Goal: Task Accomplishment & Management: Complete application form

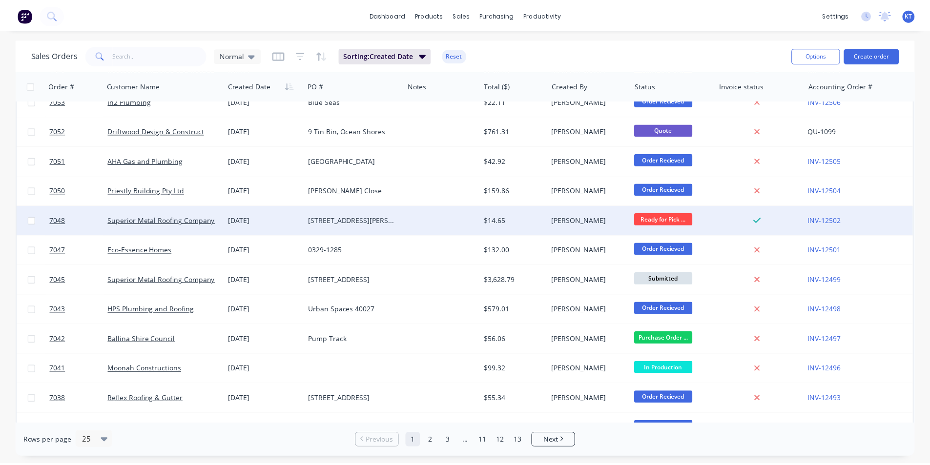
scroll to position [49, 0]
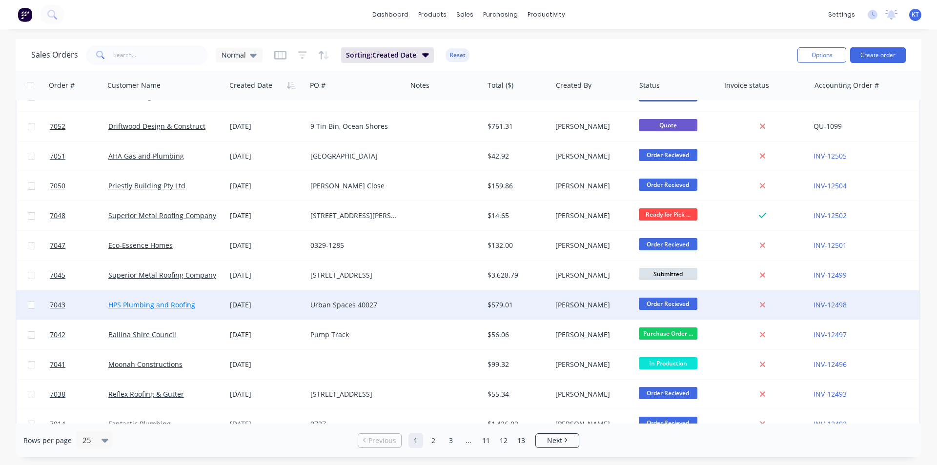
click at [168, 302] on link "HPS Plumbing and Roofing" at bounding box center [151, 304] width 87 height 9
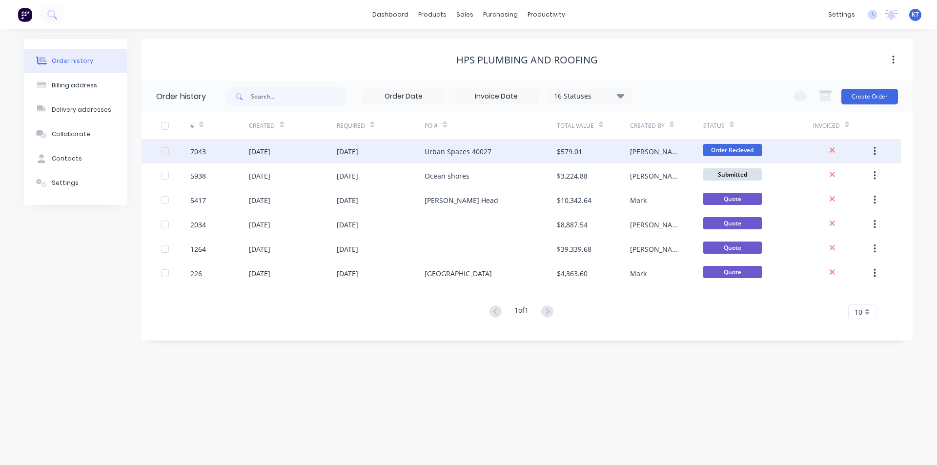
click at [630, 159] on div "[PERSON_NAME]" at bounding box center [666, 151] width 73 height 24
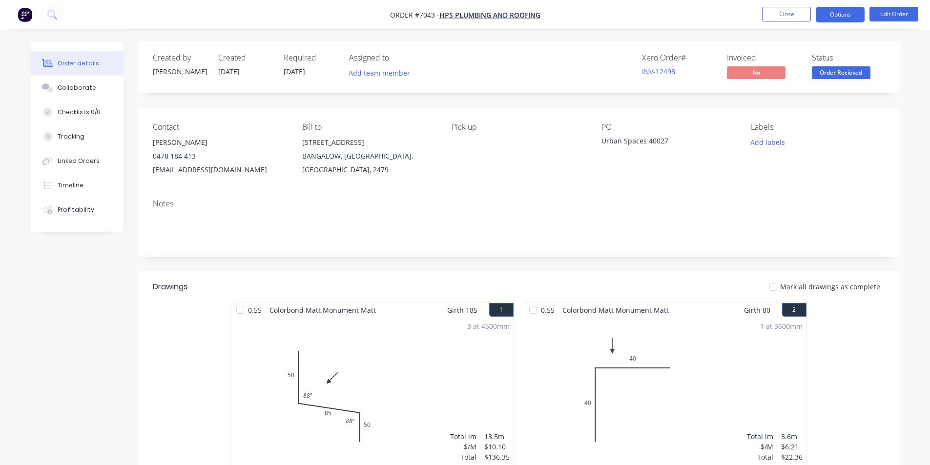
drag, startPoint x: 848, startPoint y: 14, endPoint x: 842, endPoint y: 12, distance: 6.0
click at [844, 13] on button "Options" at bounding box center [839, 15] width 49 height 16
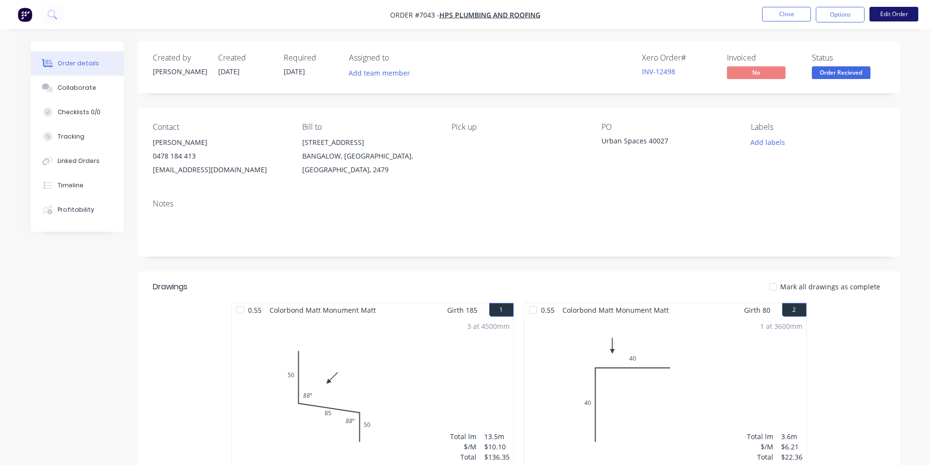
click at [888, 14] on button "Edit Order" at bounding box center [893, 14] width 49 height 15
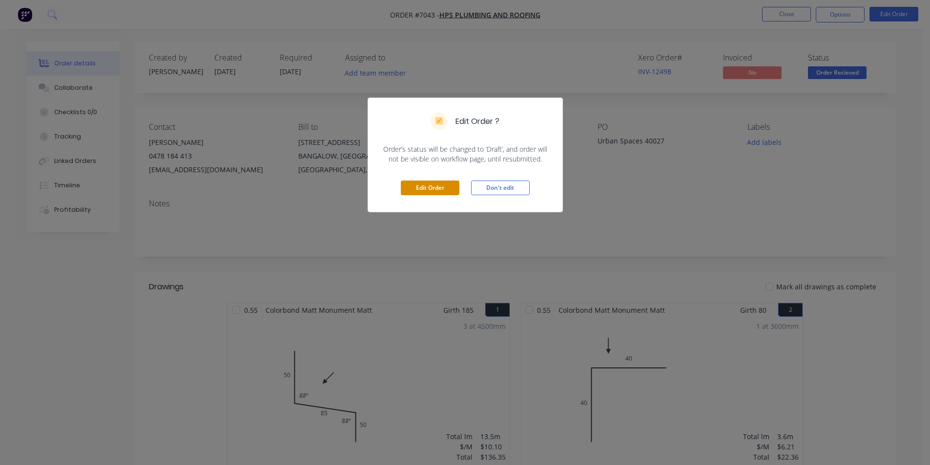
click at [438, 192] on button "Edit Order" at bounding box center [430, 188] width 59 height 15
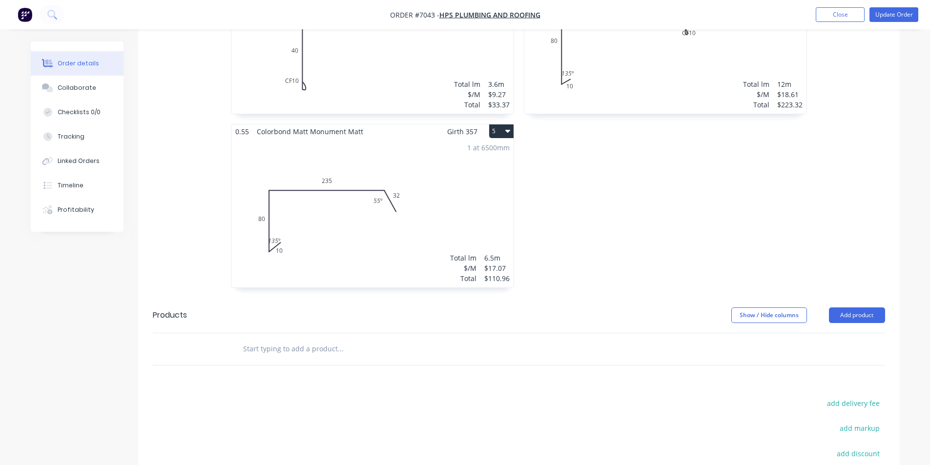
scroll to position [681, 0]
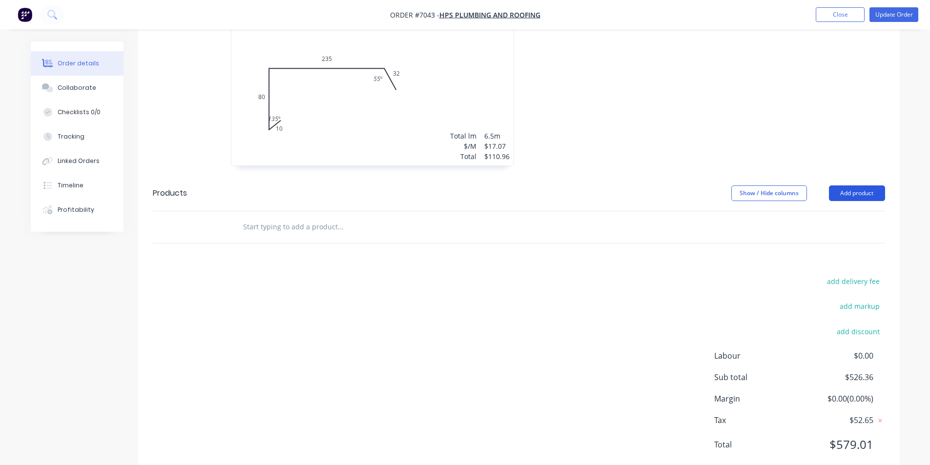
click at [884, 185] on button "Add product" at bounding box center [857, 193] width 56 height 16
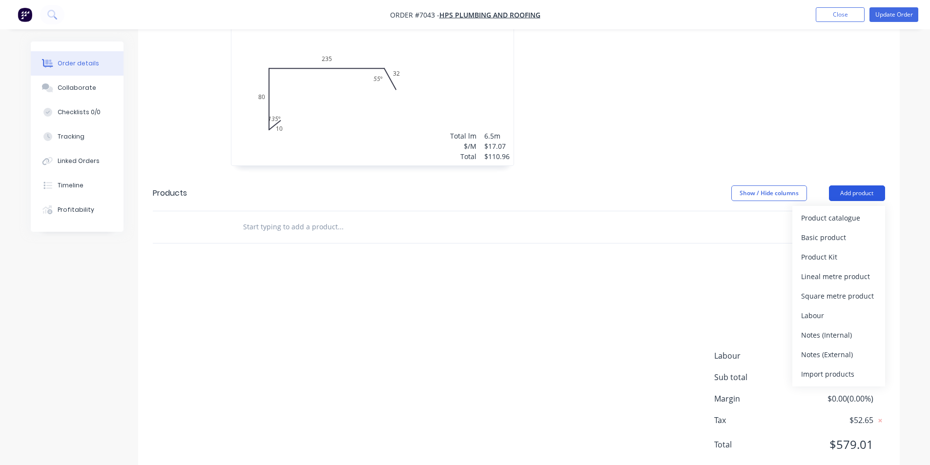
click at [867, 185] on button "Add product" at bounding box center [857, 193] width 56 height 16
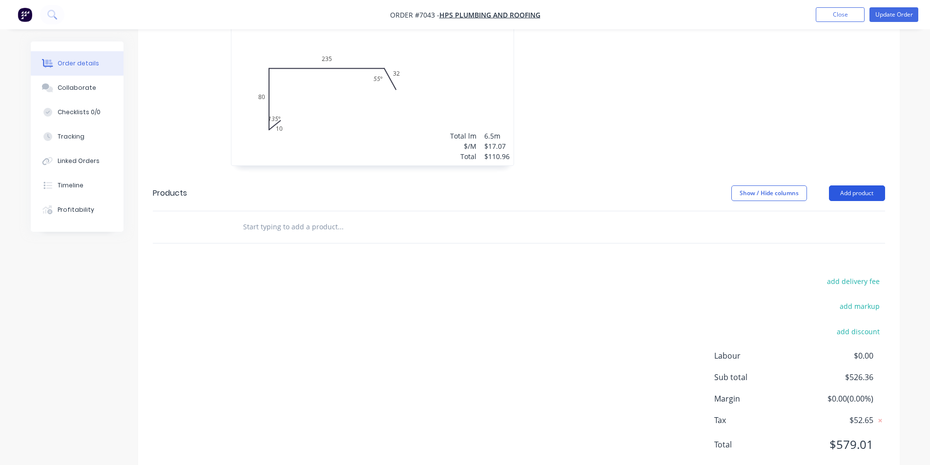
click at [866, 185] on button "Add product" at bounding box center [857, 193] width 56 height 16
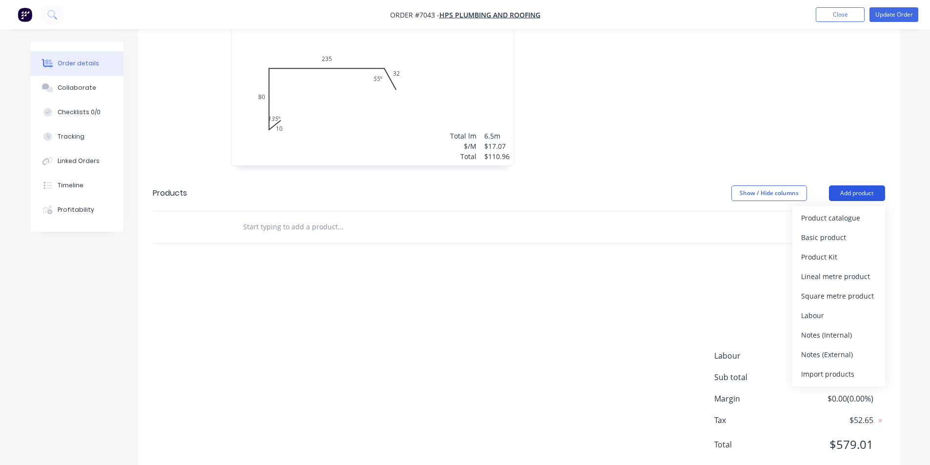
click at [853, 211] on div "Product catalogue" at bounding box center [838, 218] width 75 height 14
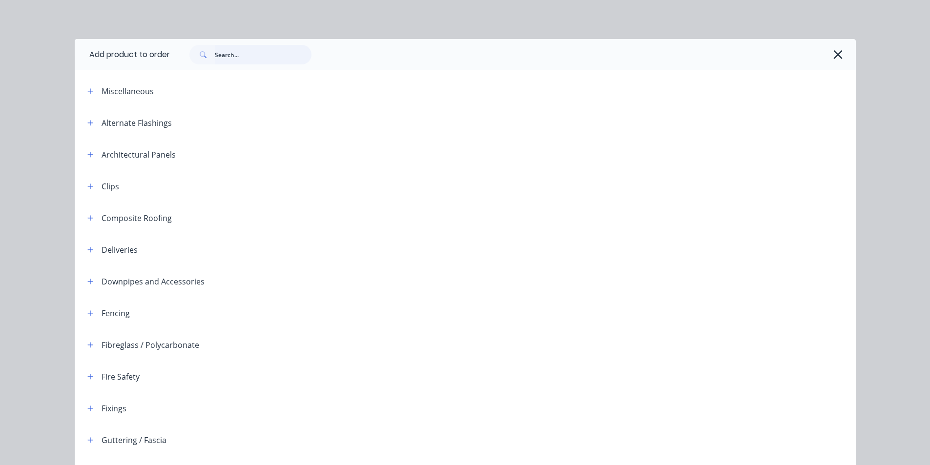
click at [226, 56] on input "text" at bounding box center [263, 55] width 97 height 20
type input "h"
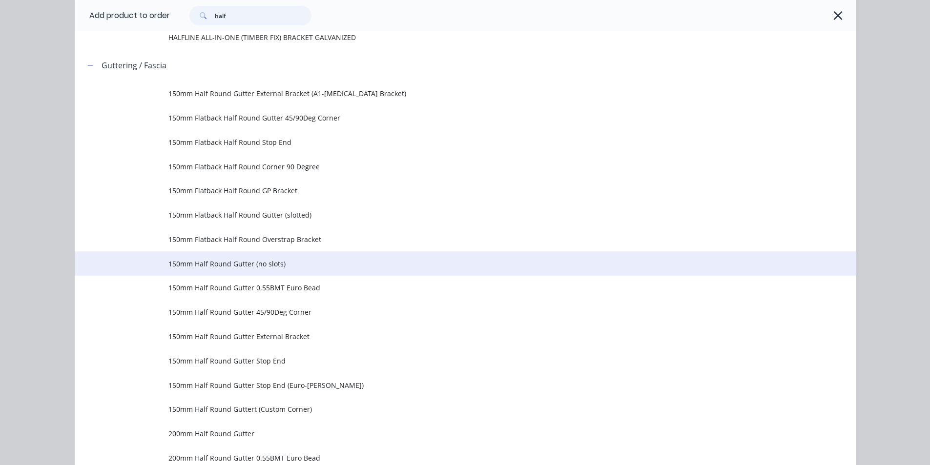
scroll to position [195, 0]
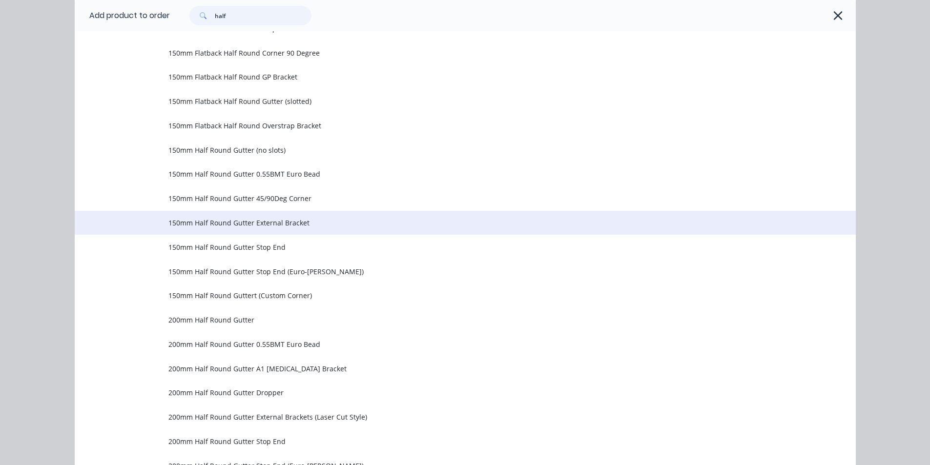
type input "half"
click at [255, 226] on span "150mm Half Round Gutter External Bracket" at bounding box center [442, 223] width 549 height 10
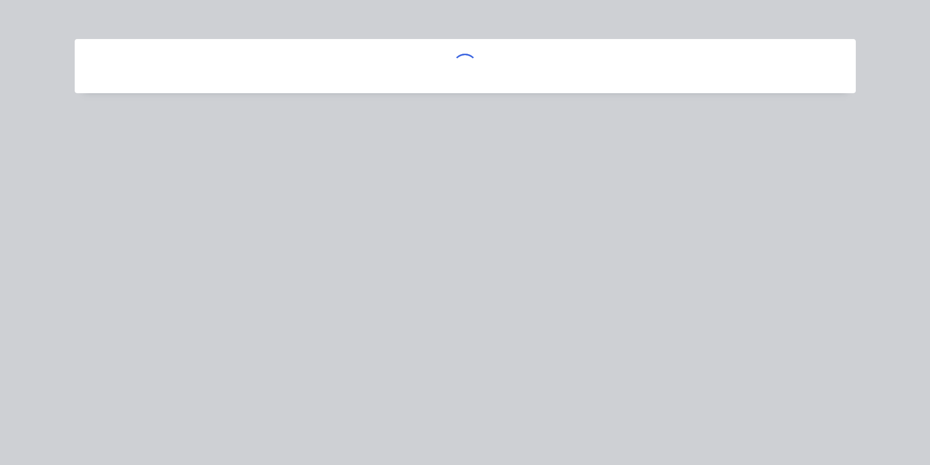
scroll to position [0, 0]
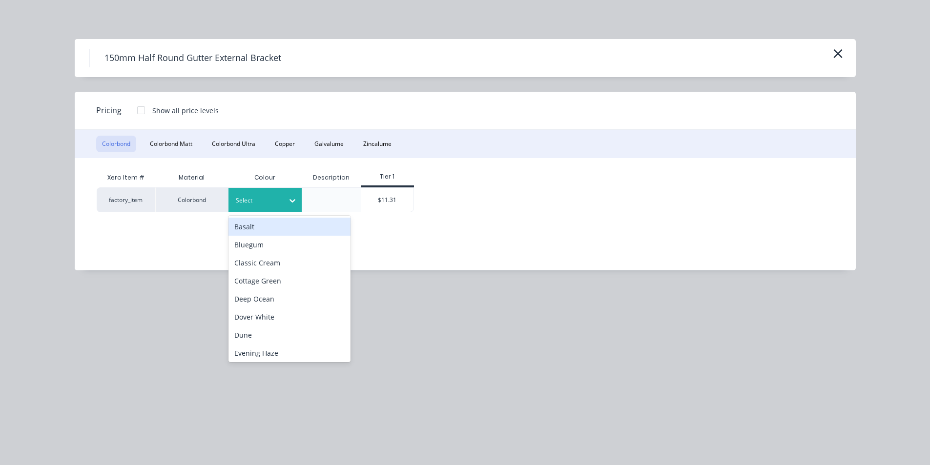
click at [279, 208] on div "Select" at bounding box center [264, 200] width 73 height 24
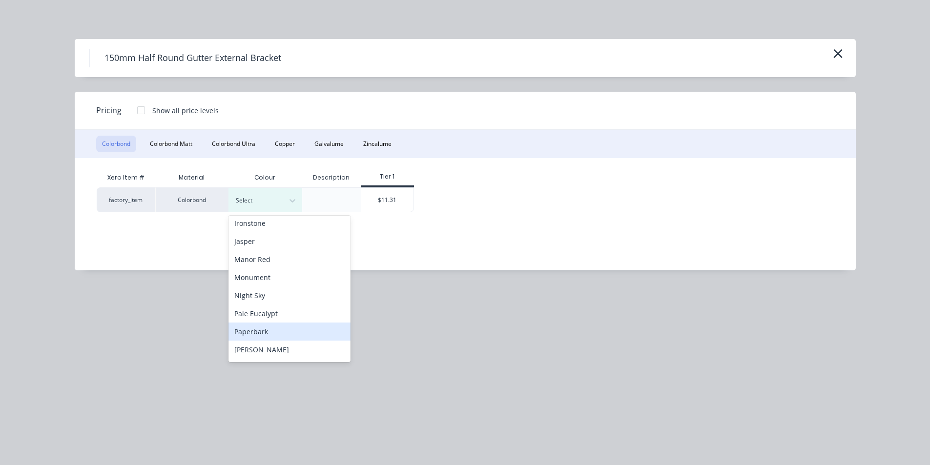
scroll to position [146, 0]
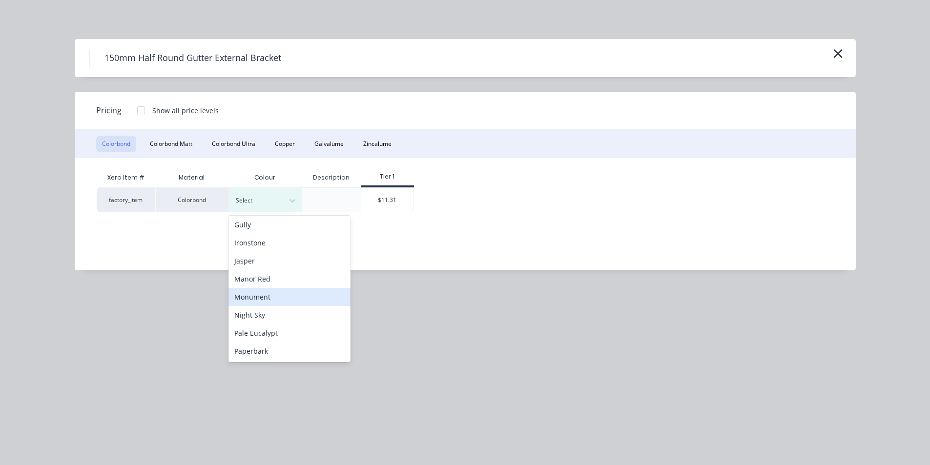
click at [272, 296] on div "Monument" at bounding box center [289, 297] width 122 height 18
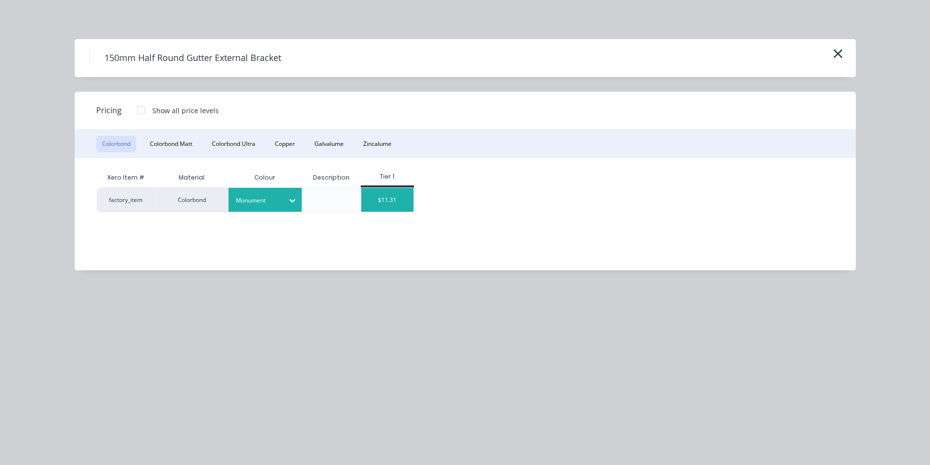
click at [391, 201] on div "$11.31" at bounding box center [387, 200] width 52 height 24
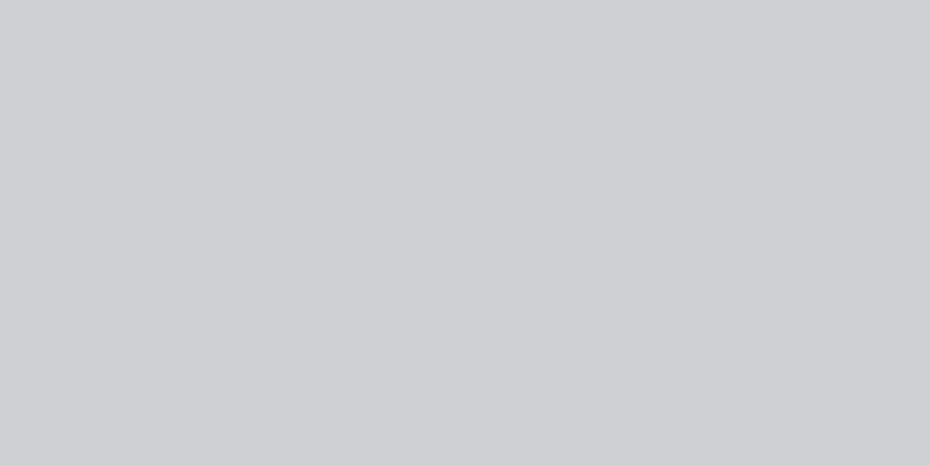
type input "$11.31"
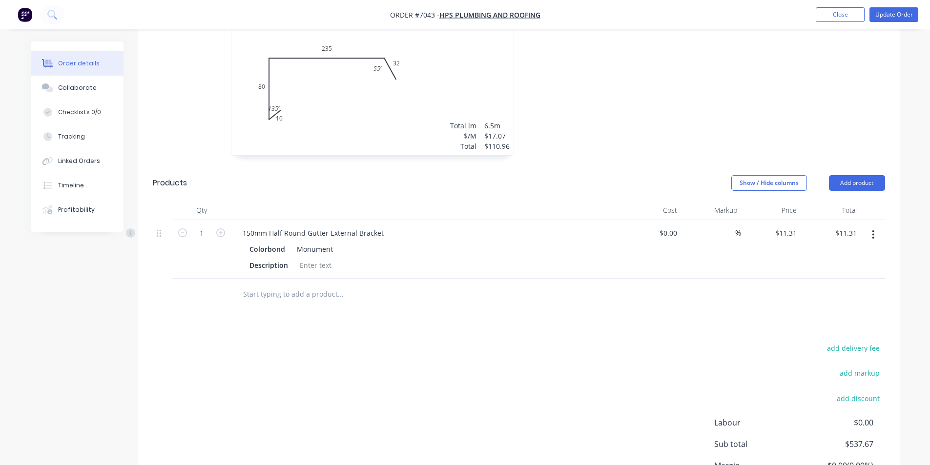
scroll to position [695, 0]
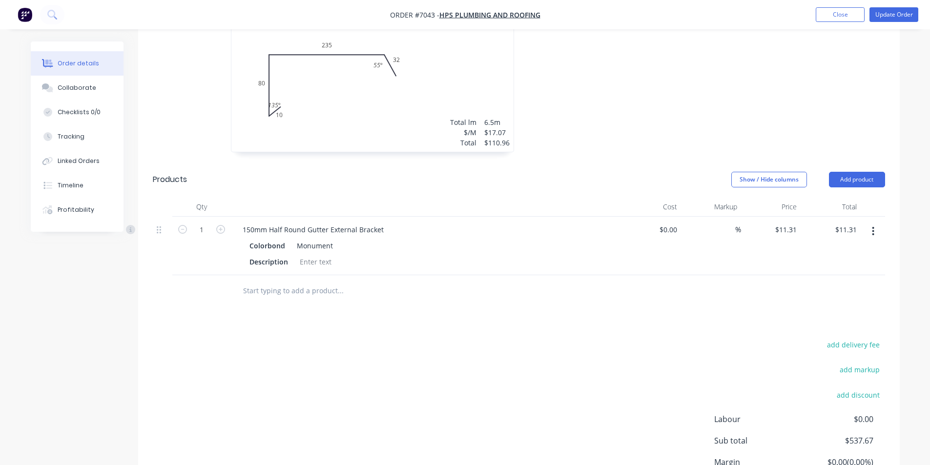
click at [223, 223] on button "button" at bounding box center [220, 228] width 13 height 10
type input "2"
type input "$22.62"
click at [222, 225] on icon "button" at bounding box center [220, 229] width 9 height 9
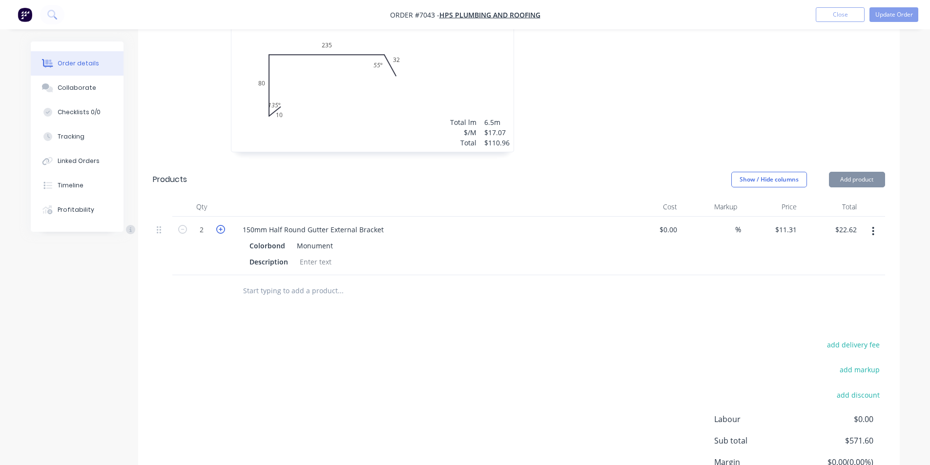
click at [222, 225] on icon "button" at bounding box center [220, 229] width 9 height 9
type input "5"
type input "$56.55"
click at [872, 172] on button "Add product" at bounding box center [857, 180] width 56 height 16
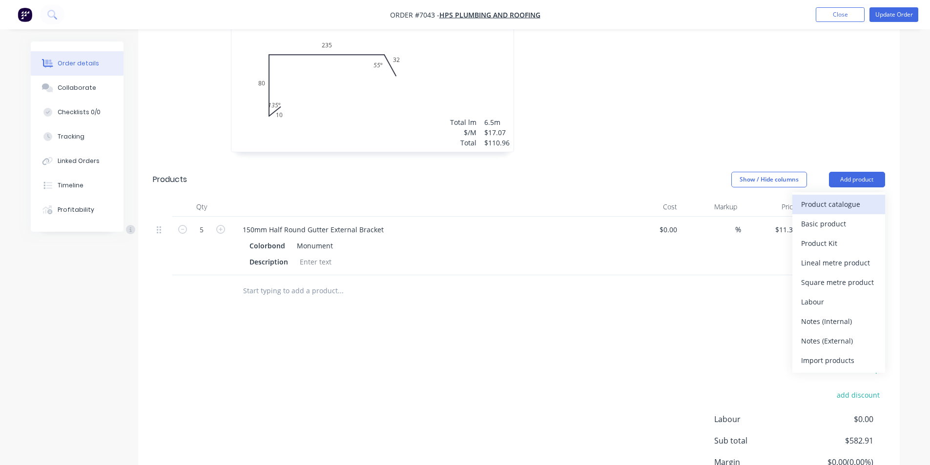
click at [805, 197] on div "Product catalogue" at bounding box center [838, 204] width 75 height 14
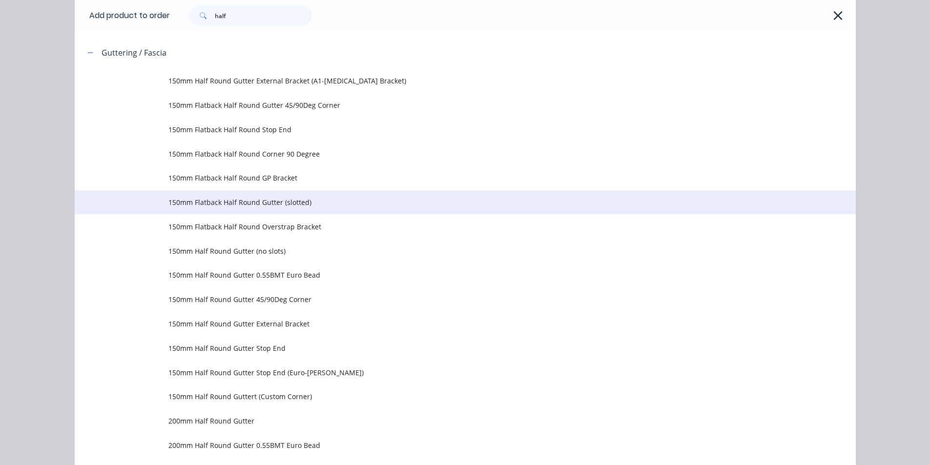
scroll to position [98, 0]
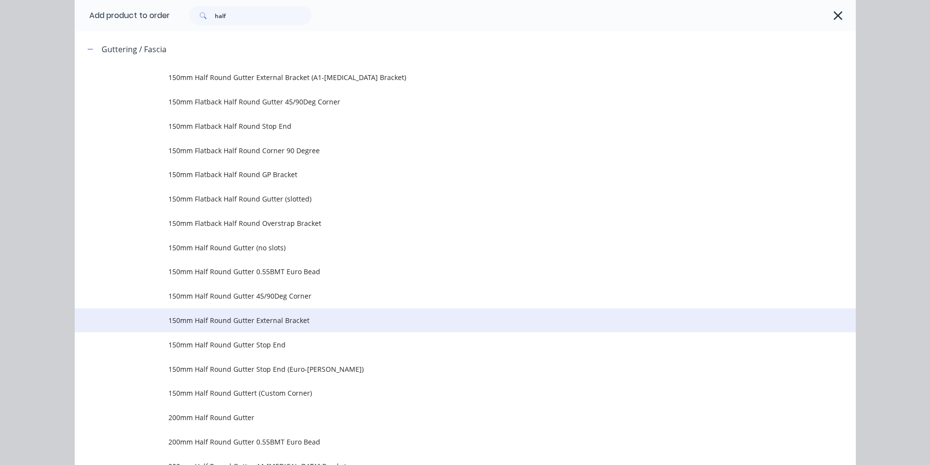
click at [316, 316] on span "150mm Half Round Gutter External Bracket" at bounding box center [442, 320] width 549 height 10
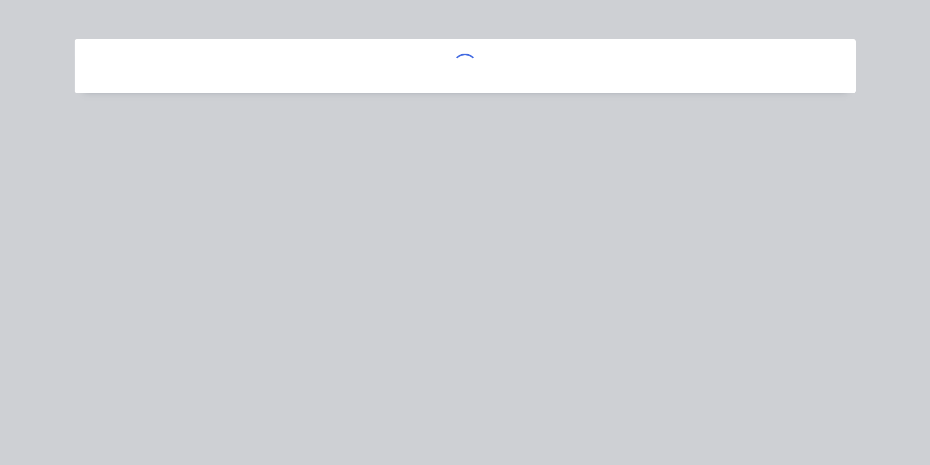
scroll to position [0, 0]
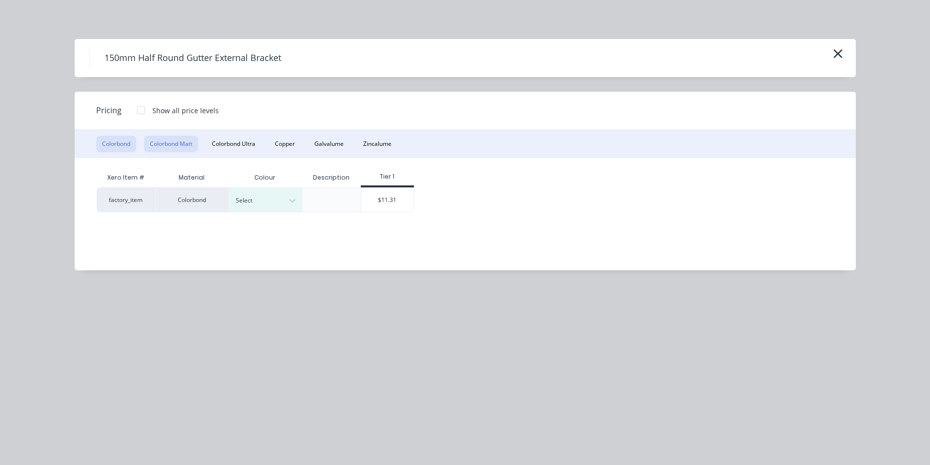
click at [171, 147] on button "Colorbond Matt" at bounding box center [171, 144] width 54 height 17
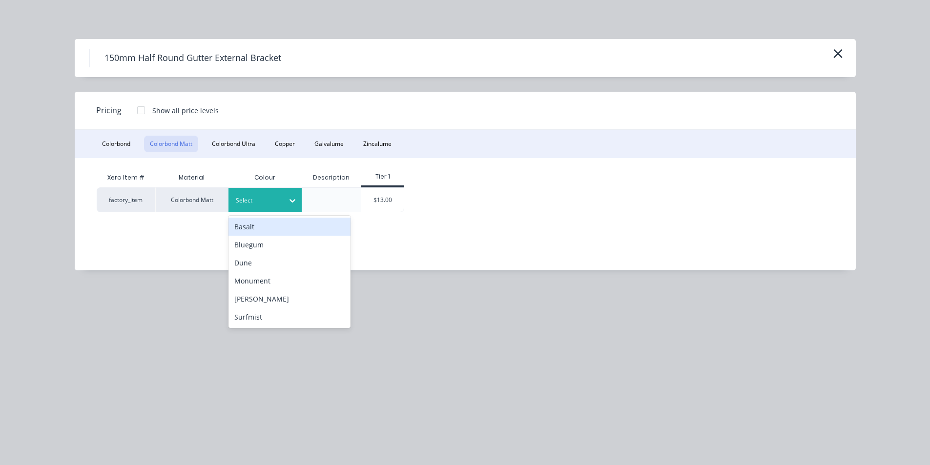
click at [295, 210] on div at bounding box center [293, 200] width 18 height 24
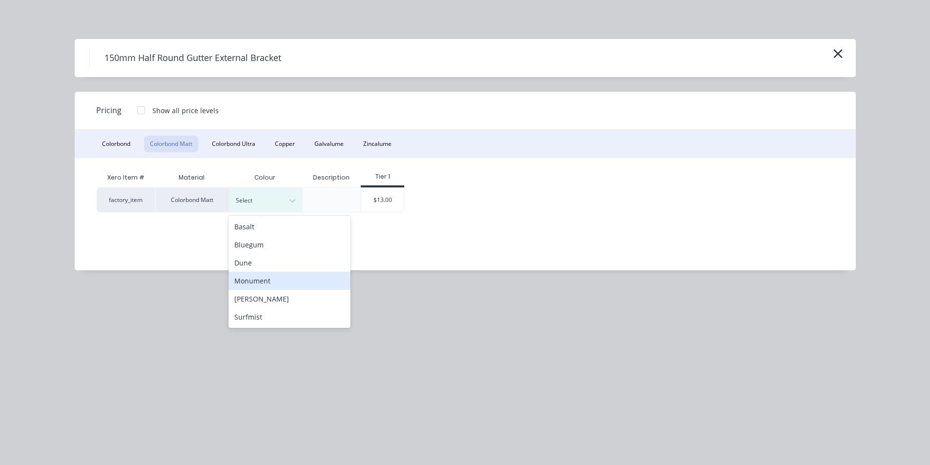
click at [291, 284] on div "Monument" at bounding box center [289, 281] width 122 height 18
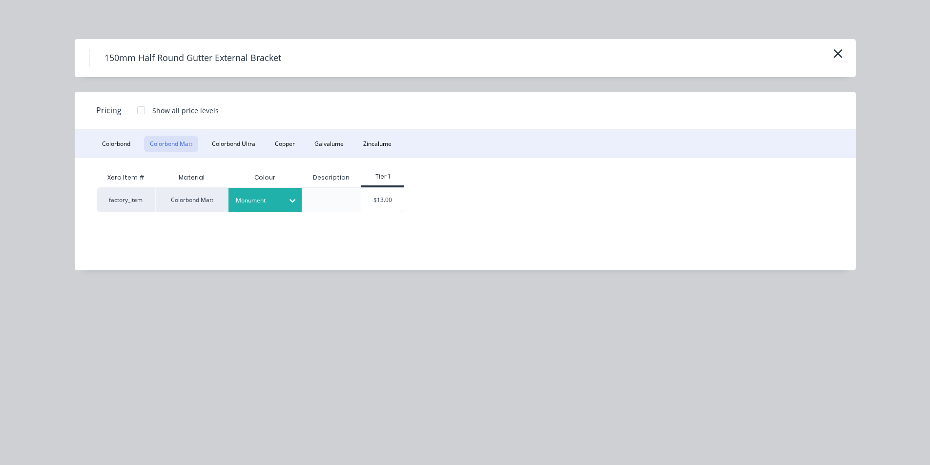
click at [405, 199] on div "factory_item Colorbond Matt Monument $13.00" at bounding box center [458, 199] width 722 height 25
click at [397, 200] on div "$13.00" at bounding box center [382, 200] width 42 height 24
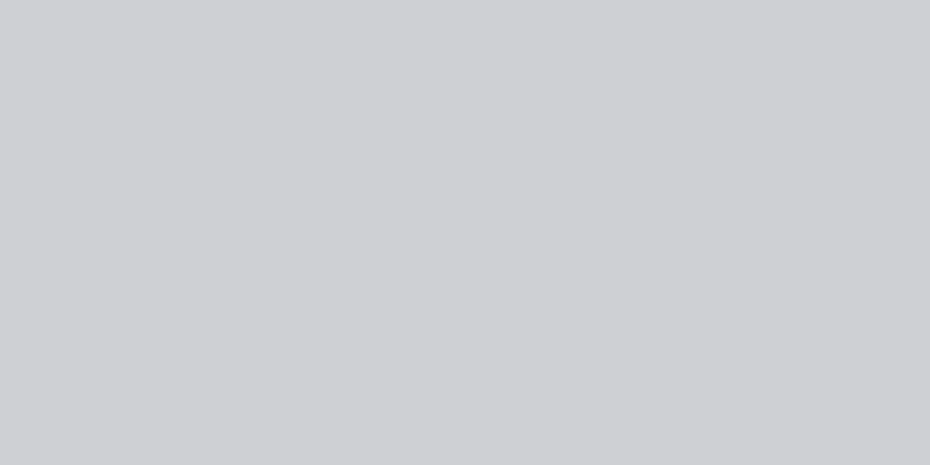
type input "$13.00"
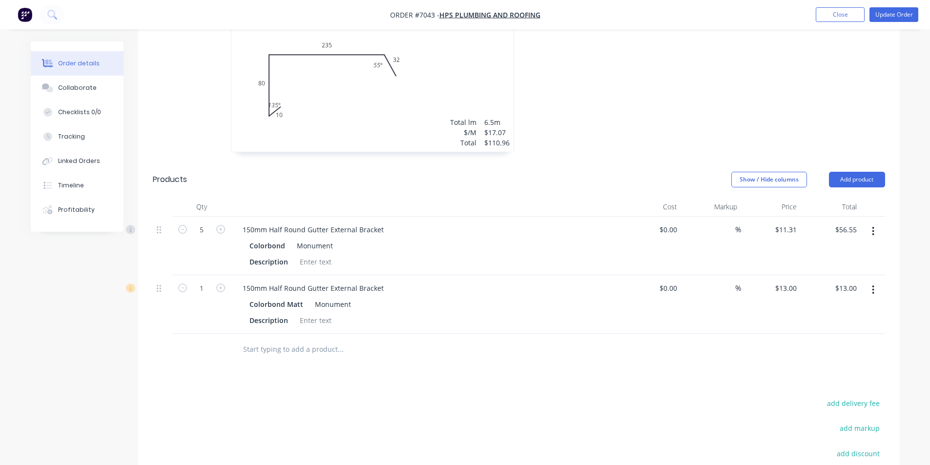
scroll to position [817, 0]
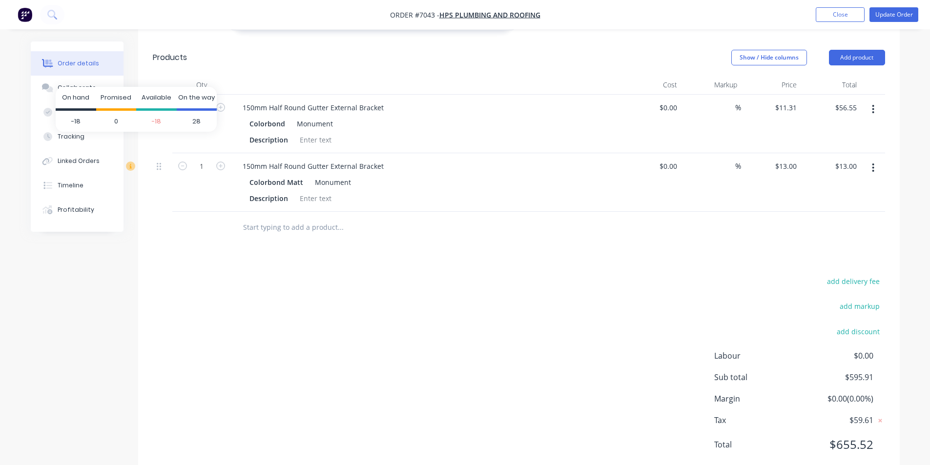
click at [130, 164] on icon at bounding box center [130, 166] width 2 height 4
click at [552, 218] on div at bounding box center [407, 228] width 344 height 20
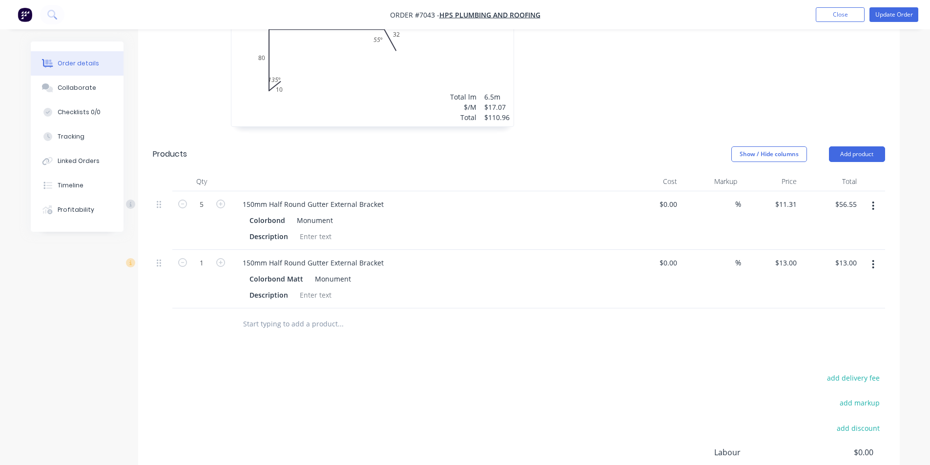
scroll to position [622, 0]
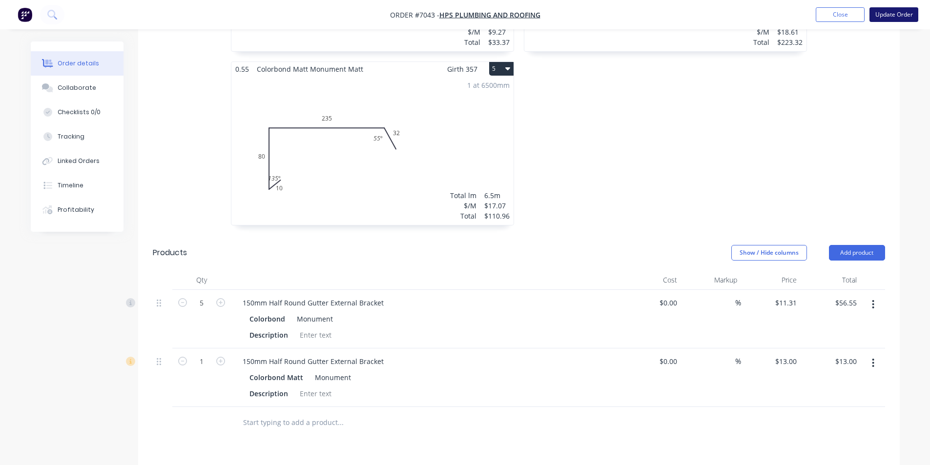
click at [897, 8] on button "Update Order" at bounding box center [893, 14] width 49 height 15
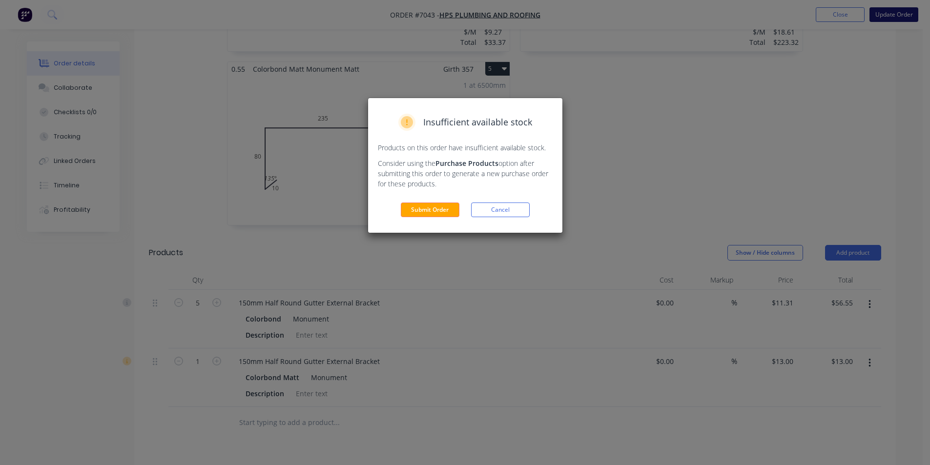
click at [898, 8] on div "Insufficient available stock Products on this order have insufficient available…" at bounding box center [465, 232] width 930 height 465
click at [437, 203] on button "Submit Order" at bounding box center [430, 210] width 59 height 15
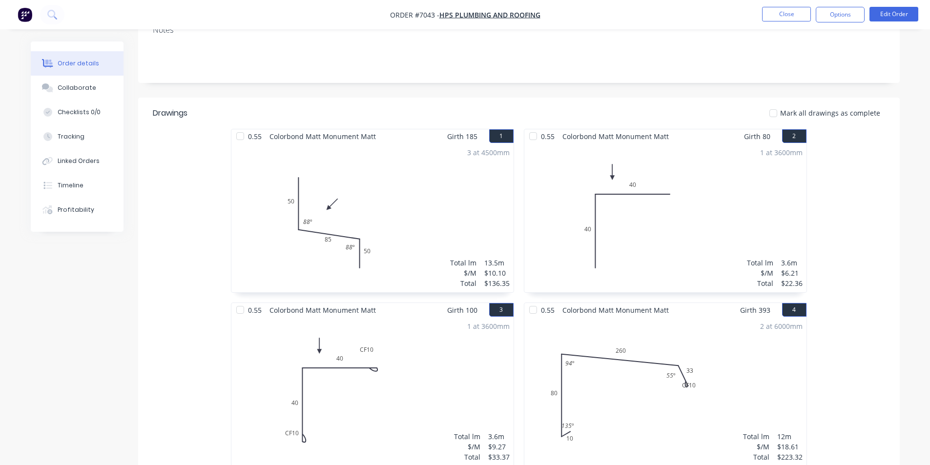
scroll to position [13, 0]
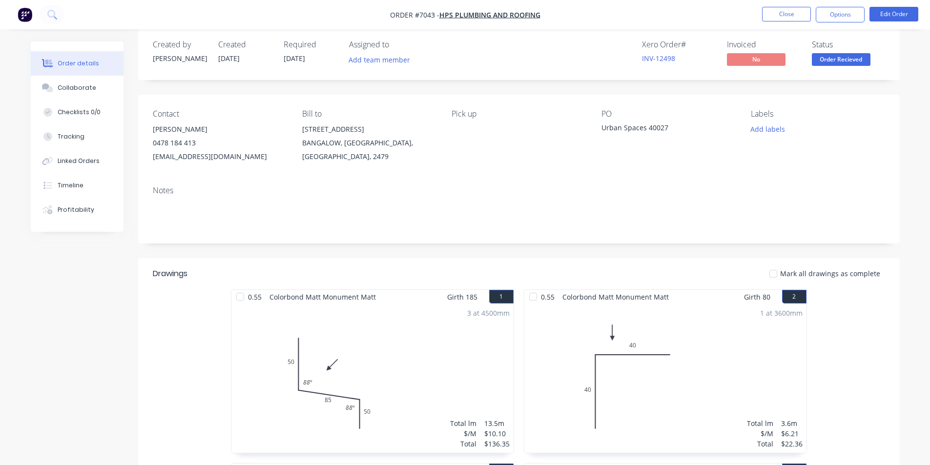
click at [778, 275] on div at bounding box center [773, 274] width 20 height 20
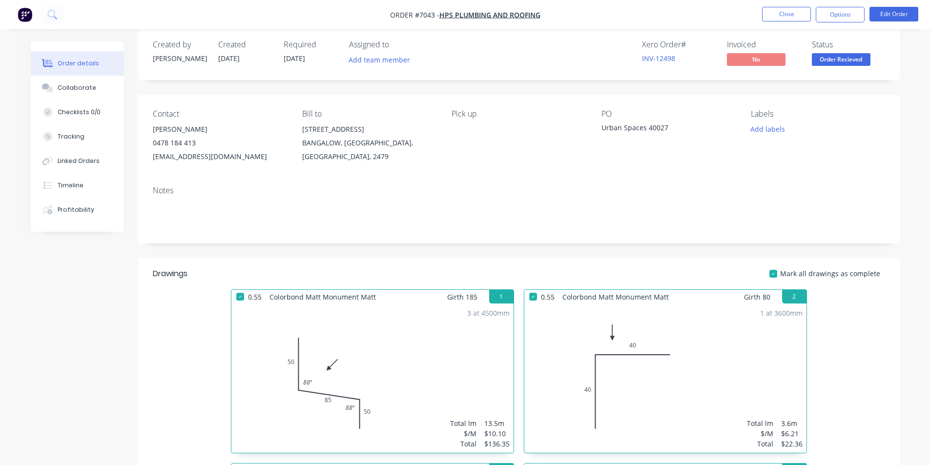
click at [831, 55] on span "Order Recieved" at bounding box center [840, 59] width 59 height 12
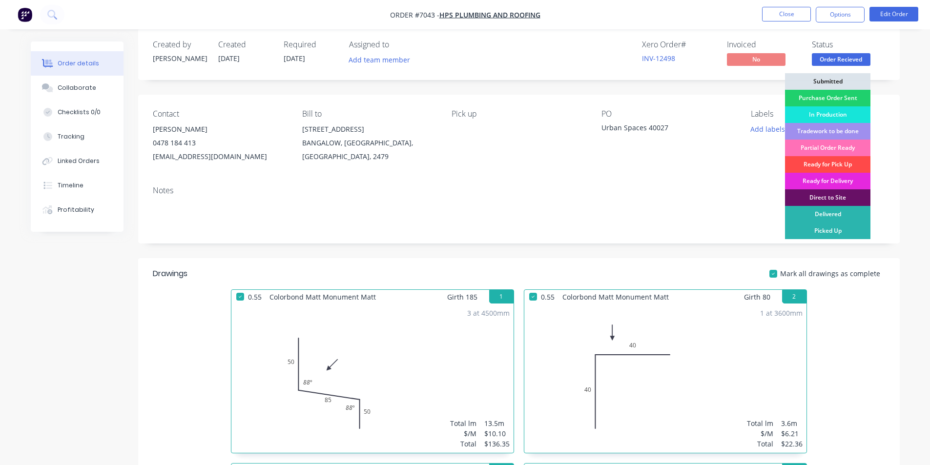
click at [843, 168] on div "Ready for Pick Up" at bounding box center [827, 164] width 85 height 17
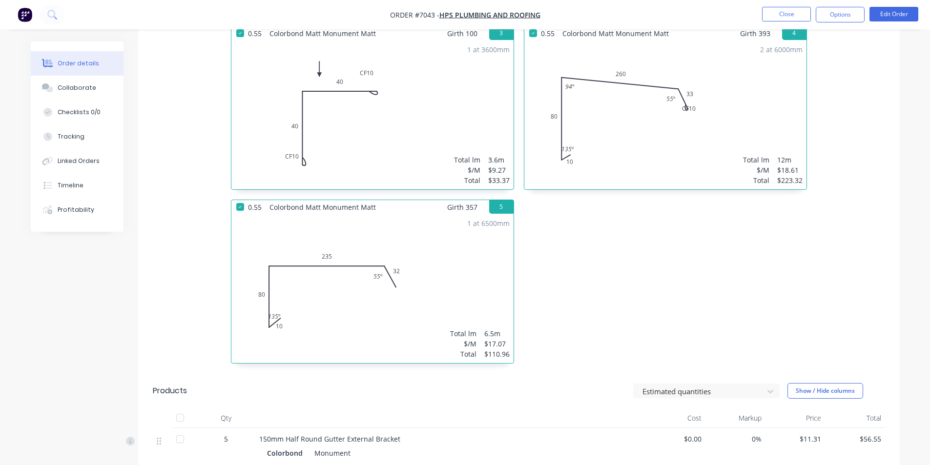
scroll to position [696, 0]
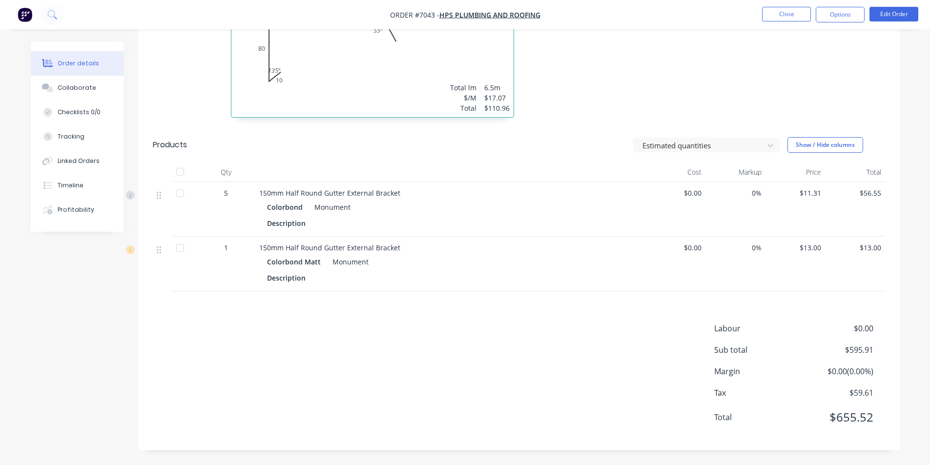
click at [187, 173] on div at bounding box center [180, 172] width 20 height 20
click at [853, 19] on button "Options" at bounding box center [839, 15] width 49 height 16
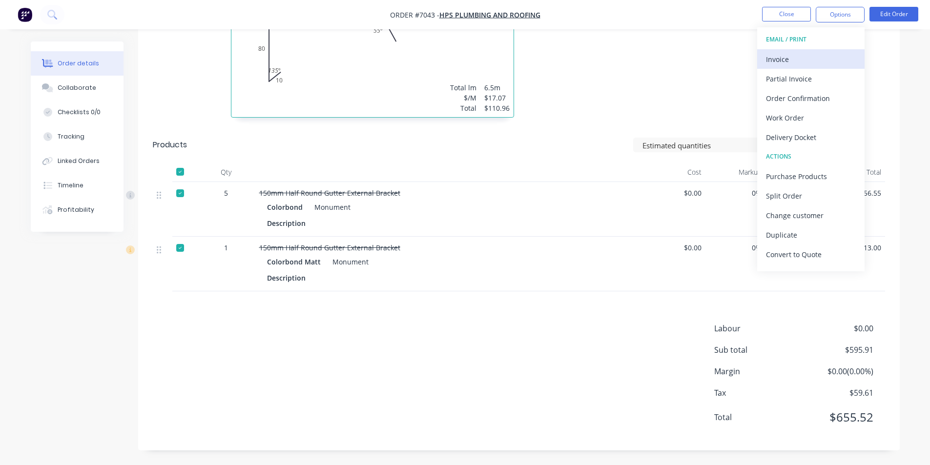
click at [831, 51] on button "Invoice" at bounding box center [810, 59] width 107 height 20
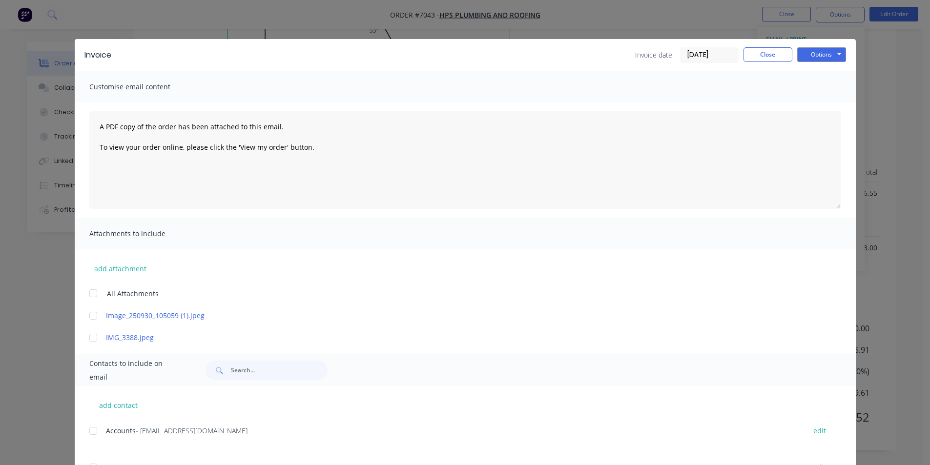
click at [93, 427] on div at bounding box center [93, 431] width 20 height 20
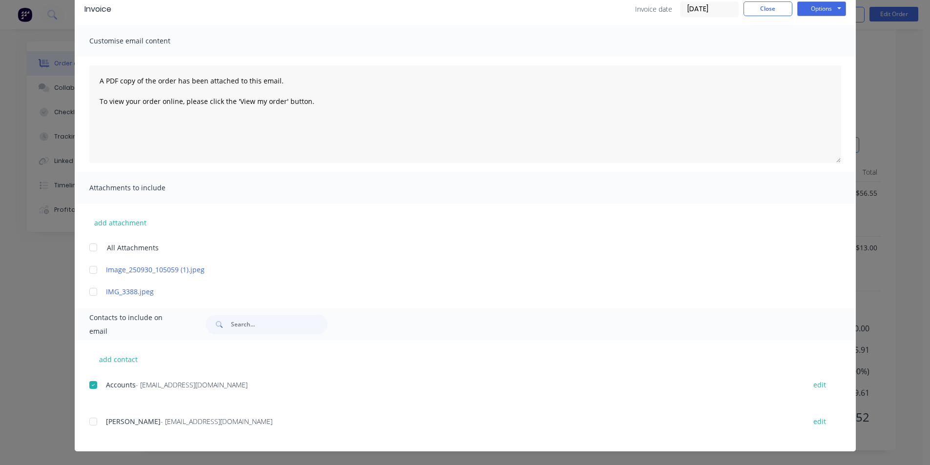
click at [95, 425] on div at bounding box center [93, 422] width 20 height 20
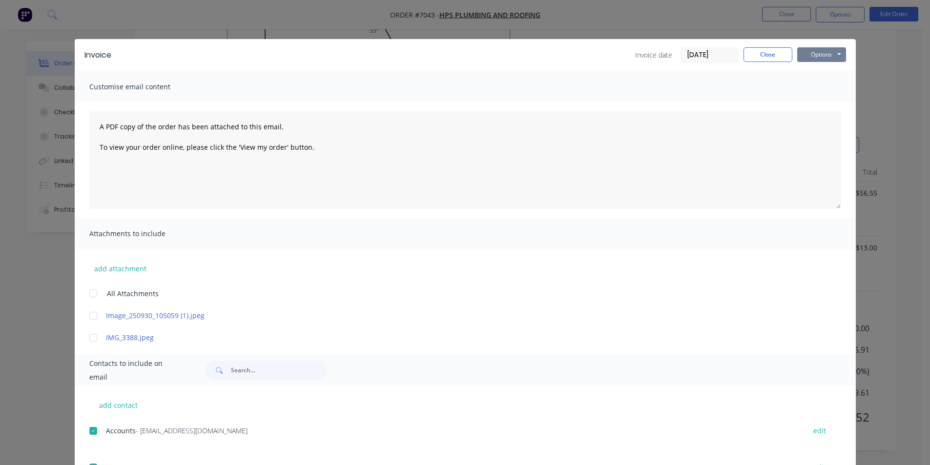
click at [820, 13] on div "Invoice Invoice date [DATE] Close Options Preview Print Email Customise email c…" at bounding box center [465, 232] width 930 height 465
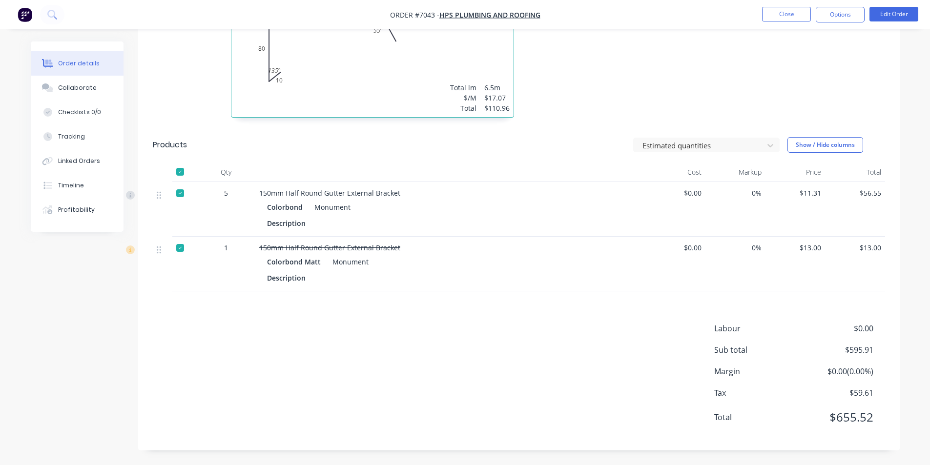
click at [830, 15] on button "Options" at bounding box center [839, 15] width 49 height 16
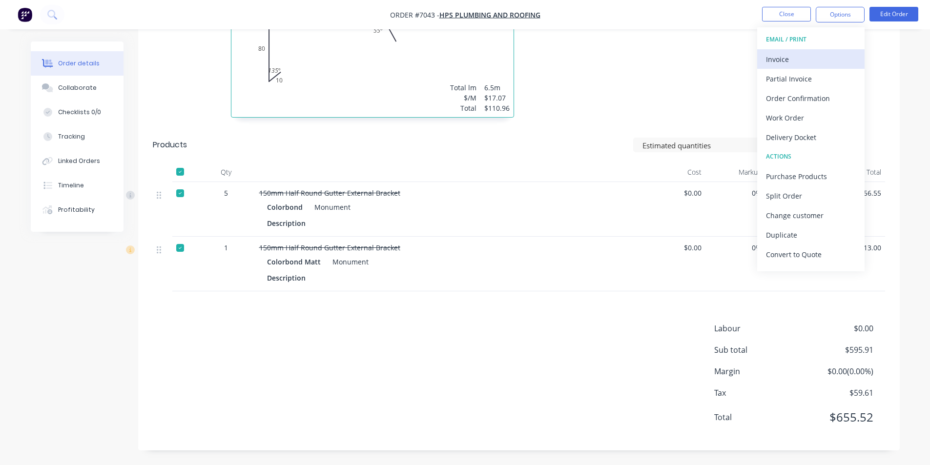
click at [809, 61] on div "Invoice" at bounding box center [811, 59] width 90 height 14
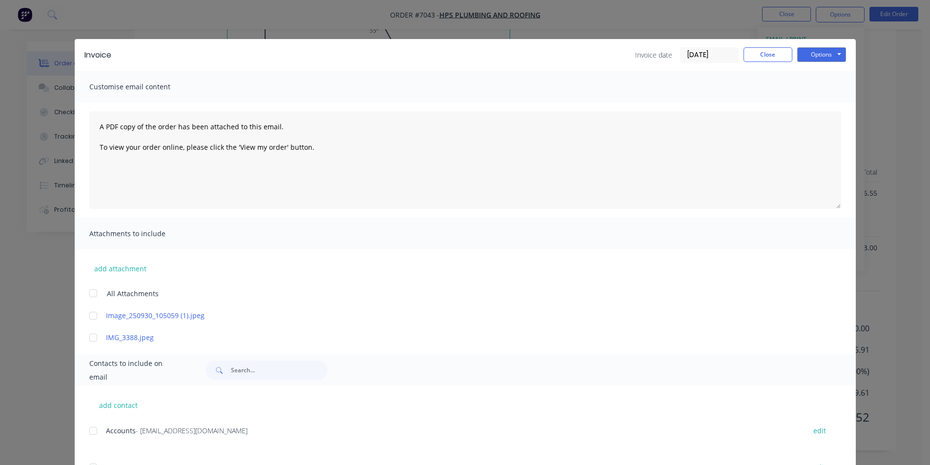
click at [81, 433] on div "add contact Accounts - [EMAIL_ADDRESS][DOMAIN_NAME] edit [PERSON_NAME] - [EMAIL…" at bounding box center [465, 441] width 781 height 111
click at [95, 432] on div at bounding box center [93, 431] width 20 height 20
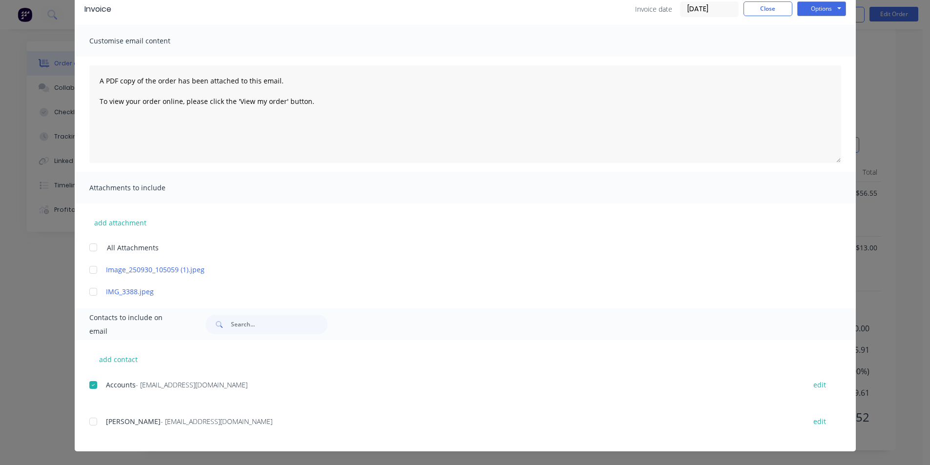
click at [89, 432] on div "[PERSON_NAME] - [EMAIL_ADDRESS][DOMAIN_NAME] edit" at bounding box center [472, 427] width 766 height 25
click at [87, 426] on div at bounding box center [93, 422] width 20 height 20
click at [812, 7] on button "Options" at bounding box center [821, 8] width 49 height 15
click at [827, 57] on button "Email" at bounding box center [828, 58] width 62 height 16
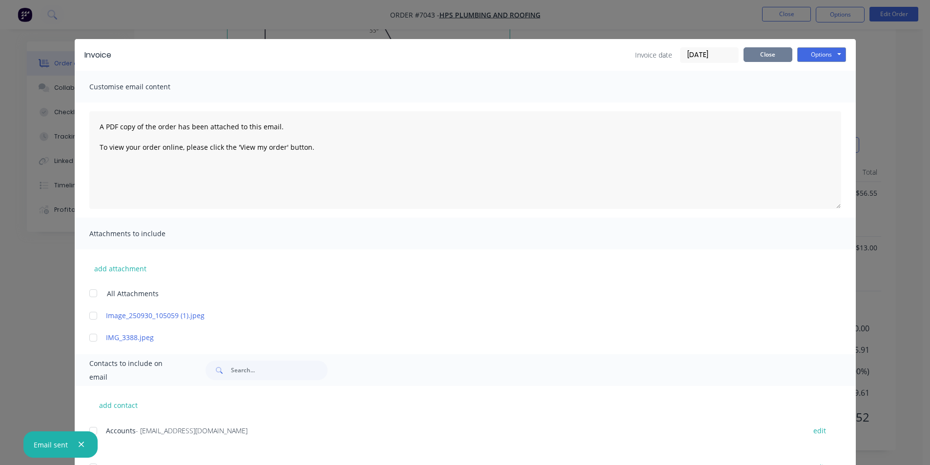
click at [753, 60] on button "Close" at bounding box center [767, 54] width 49 height 15
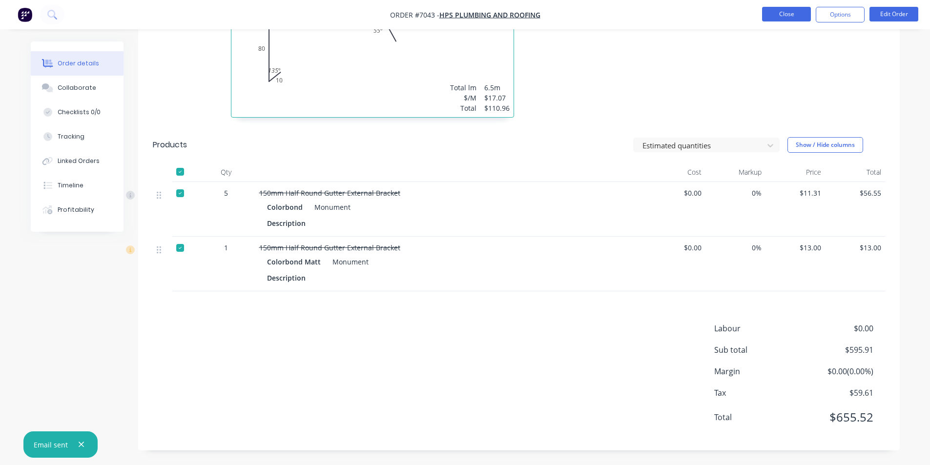
click at [788, 20] on button "Close" at bounding box center [786, 14] width 49 height 15
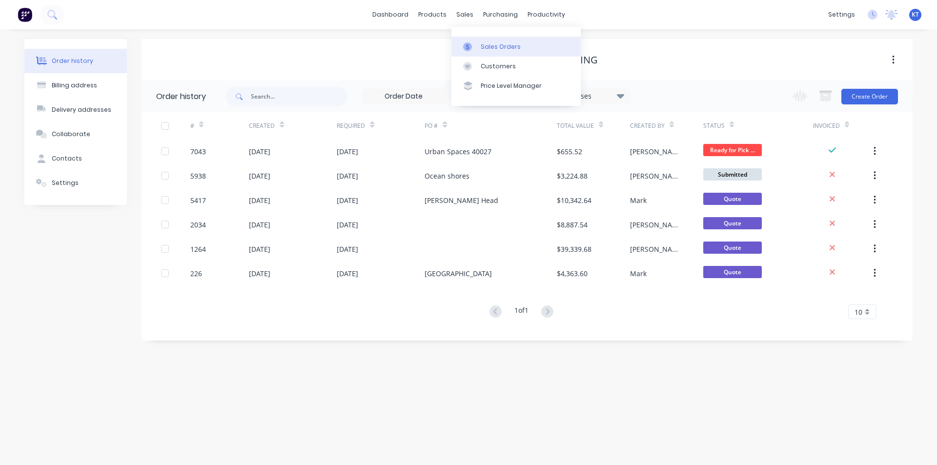
click at [479, 41] on link "Sales Orders" at bounding box center [515, 47] width 129 height 20
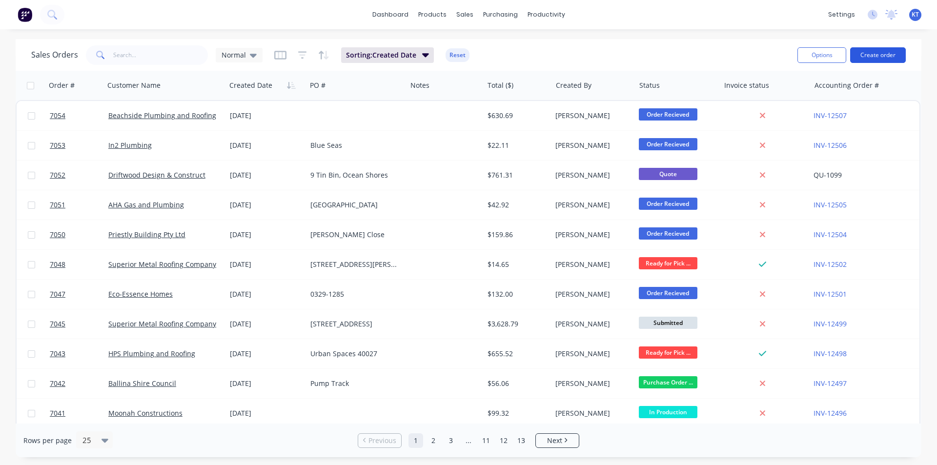
click at [875, 54] on button "Create order" at bounding box center [878, 55] width 56 height 16
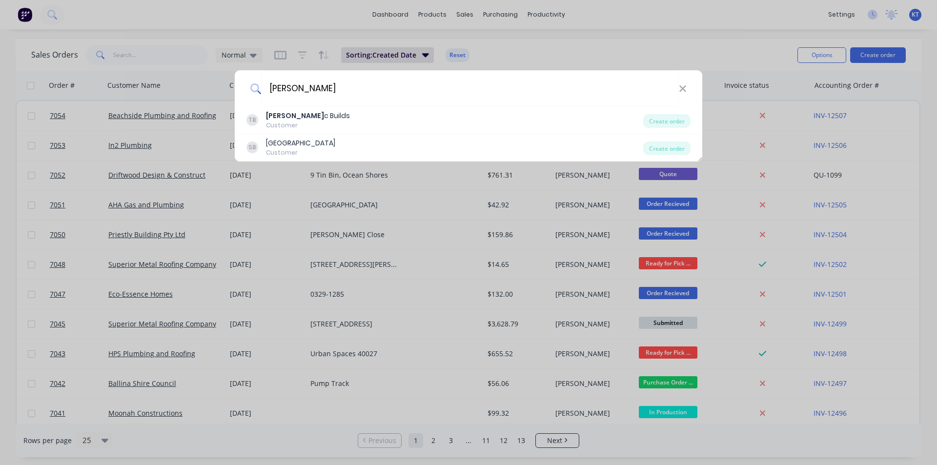
type input "[PERSON_NAME]"
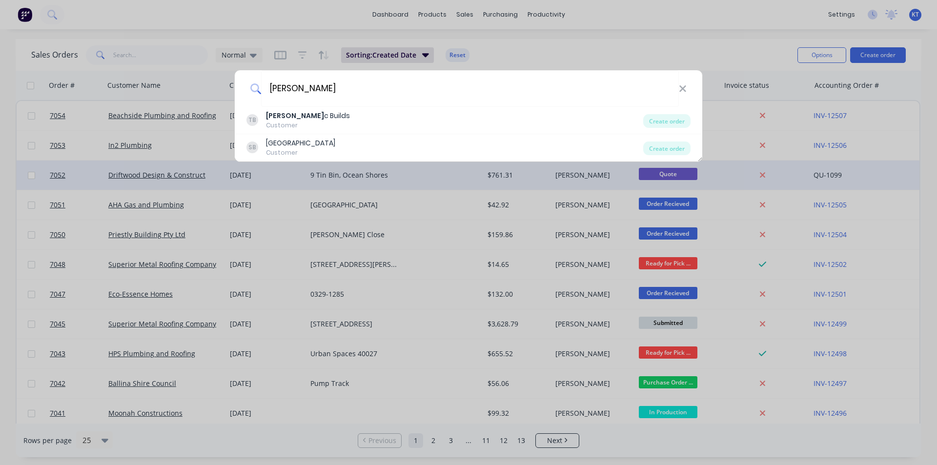
drag, startPoint x: 660, startPoint y: 145, endPoint x: 711, endPoint y: 164, distance: 54.7
click at [660, 145] on div "Create order" at bounding box center [666, 149] width 47 height 14
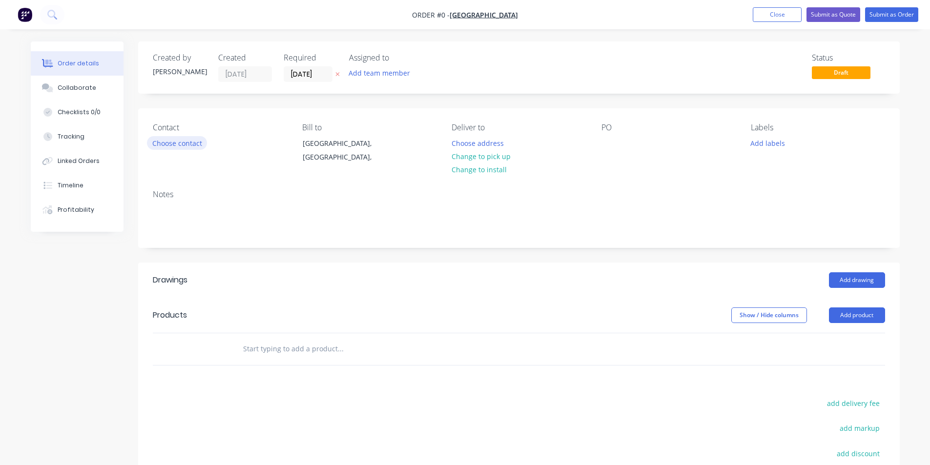
click at [167, 148] on button "Choose contact" at bounding box center [177, 142] width 60 height 13
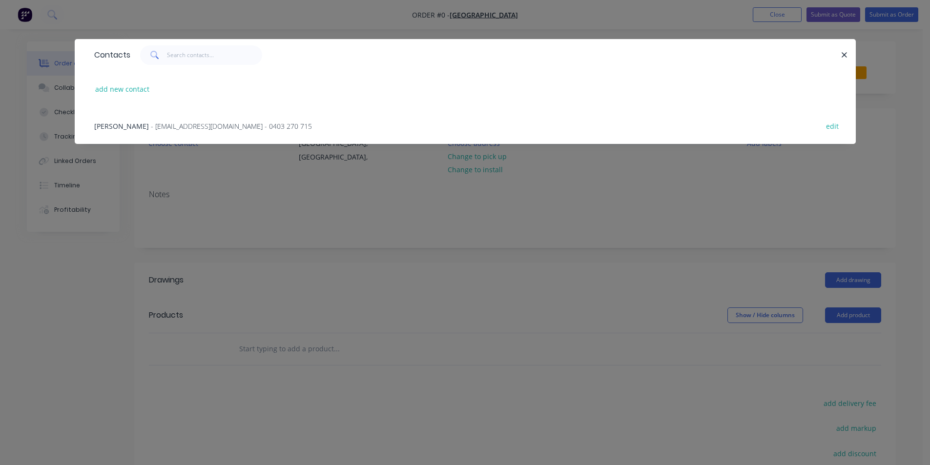
click at [149, 120] on div "[PERSON_NAME] - [PERSON_NAME][EMAIL_ADDRESS][DOMAIN_NAME] - 0403 270 715 edit" at bounding box center [464, 125] width 751 height 37
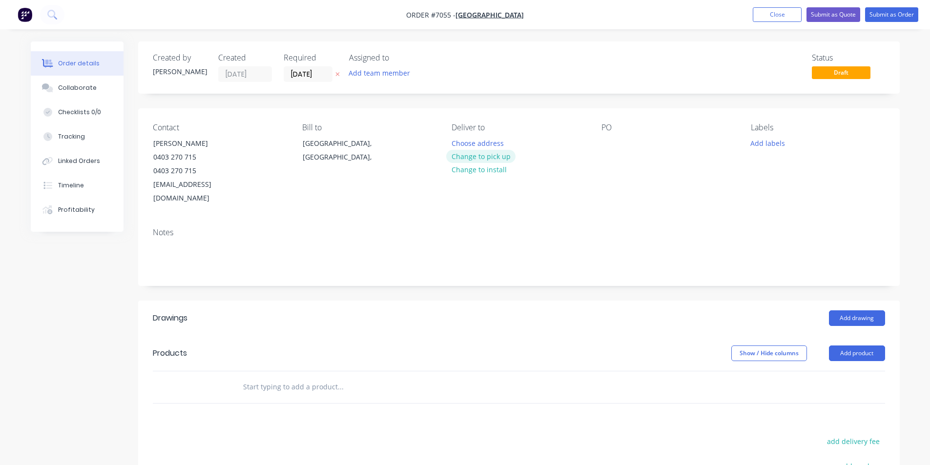
click at [479, 156] on button "Change to pick up" at bounding box center [480, 156] width 69 height 13
click at [615, 138] on div at bounding box center [609, 143] width 16 height 14
click at [888, 301] on header "Drawings Add drawing" at bounding box center [518, 318] width 761 height 35
click at [875, 310] on button "Add drawing" at bounding box center [857, 318] width 56 height 16
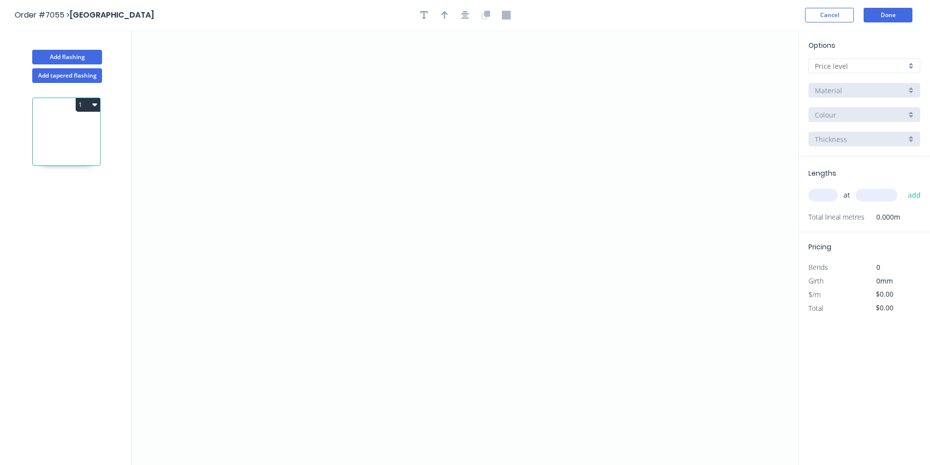
click at [822, 66] on input "text" at bounding box center [859, 66] width 91 height 10
click at [833, 136] on div "D" at bounding box center [864, 135] width 111 height 17
type input "D"
click at [850, 91] on input "304 Grade Stainless Steel, 0.9mm Perforated Pattern 208 - 2mm hole" at bounding box center [859, 90] width 91 height 10
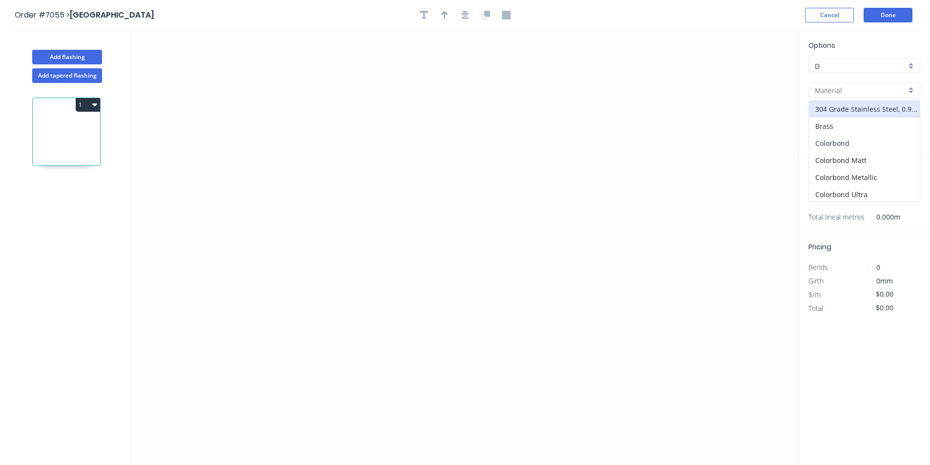
click at [849, 142] on div "Colorbond" at bounding box center [864, 143] width 111 height 17
type input "Colorbond"
type input "Basalt"
click at [845, 116] on input "Basalt" at bounding box center [859, 115] width 91 height 10
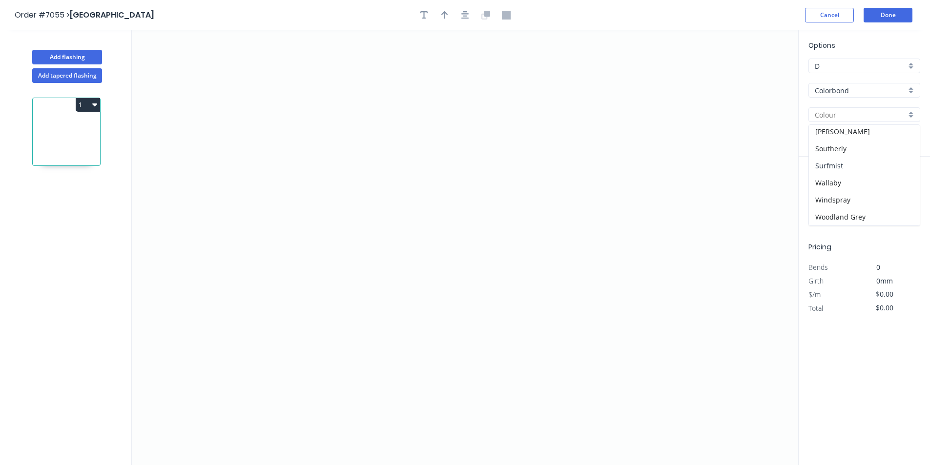
click at [830, 171] on div "Surfmist" at bounding box center [864, 165] width 111 height 17
type input "Surfmist"
click at [314, 195] on icon "0" at bounding box center [465, 247] width 666 height 435
click at [349, 195] on icon "0" at bounding box center [465, 247] width 666 height 435
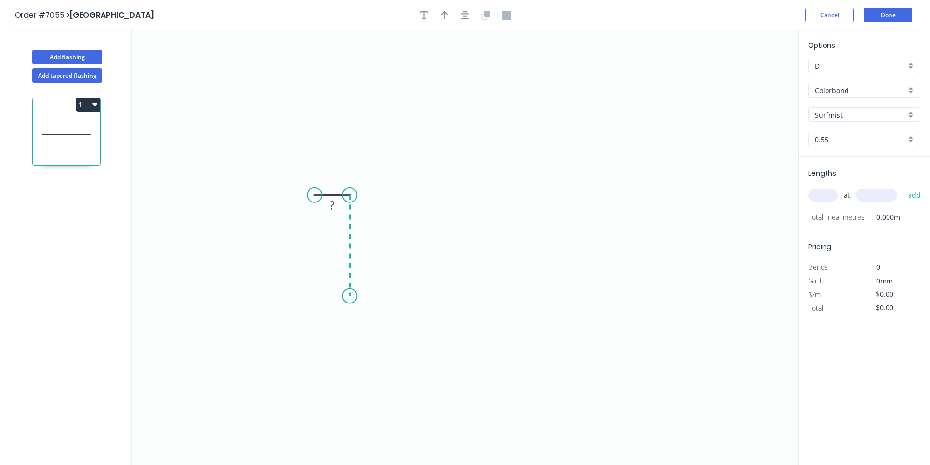
click at [345, 296] on icon "0 ?" at bounding box center [465, 247] width 666 height 435
click at [540, 299] on icon "0 ? ?" at bounding box center [465, 247] width 666 height 435
click at [559, 327] on icon "0 ? ? ?" at bounding box center [465, 247] width 666 height 435
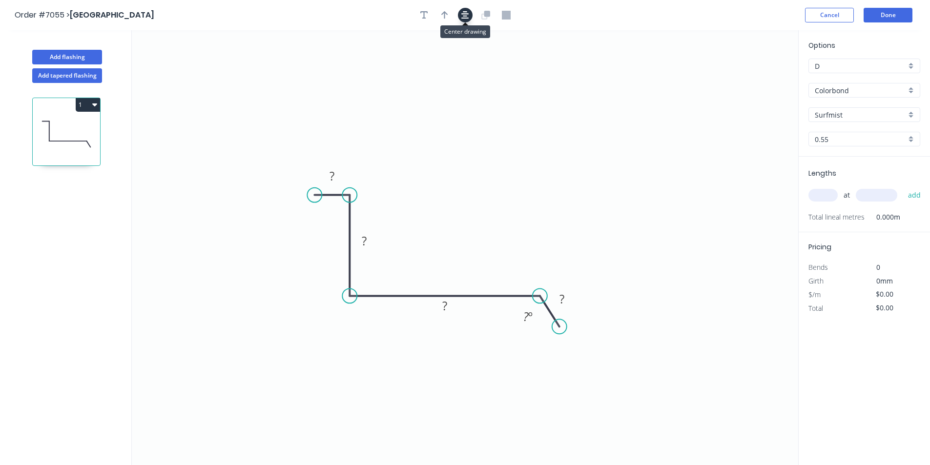
click at [463, 19] on icon "button" at bounding box center [465, 15] width 8 height 8
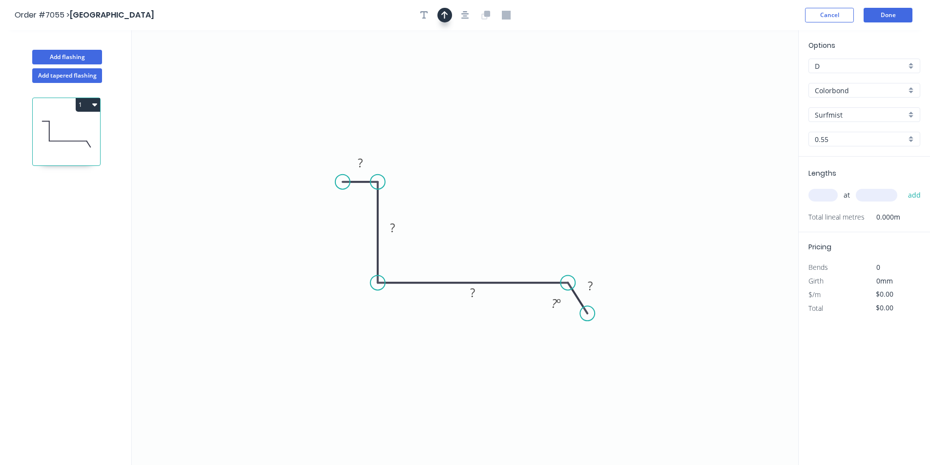
click at [446, 13] on icon "button" at bounding box center [444, 15] width 7 height 8
drag, startPoint x: 748, startPoint y: 78, endPoint x: 443, endPoint y: 233, distance: 342.0
click at [443, 233] on icon at bounding box center [440, 223] width 9 height 31
click at [364, 169] on rect at bounding box center [360, 164] width 20 height 14
type input "$16.46"
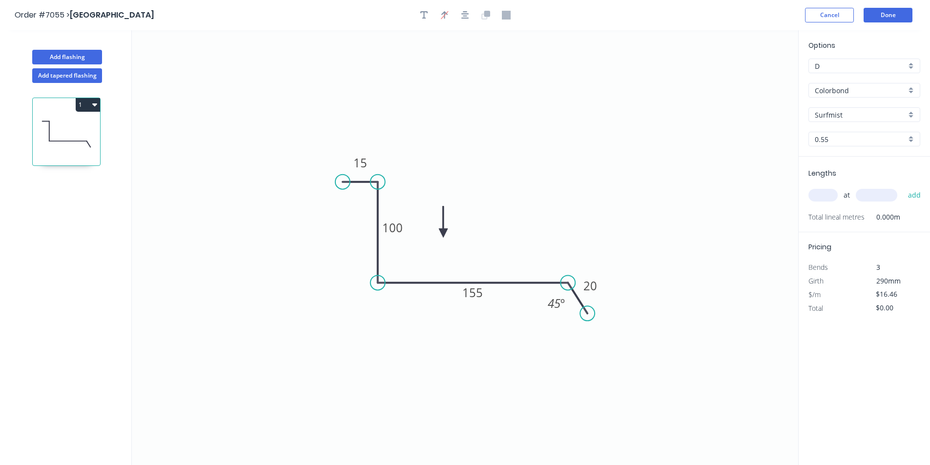
click at [829, 196] on input "text" at bounding box center [822, 195] width 29 height 13
type input "1"
type input "1000"
click at [903, 187] on button "add" at bounding box center [914, 195] width 23 height 17
click at [96, 108] on icon "button" at bounding box center [94, 105] width 5 height 8
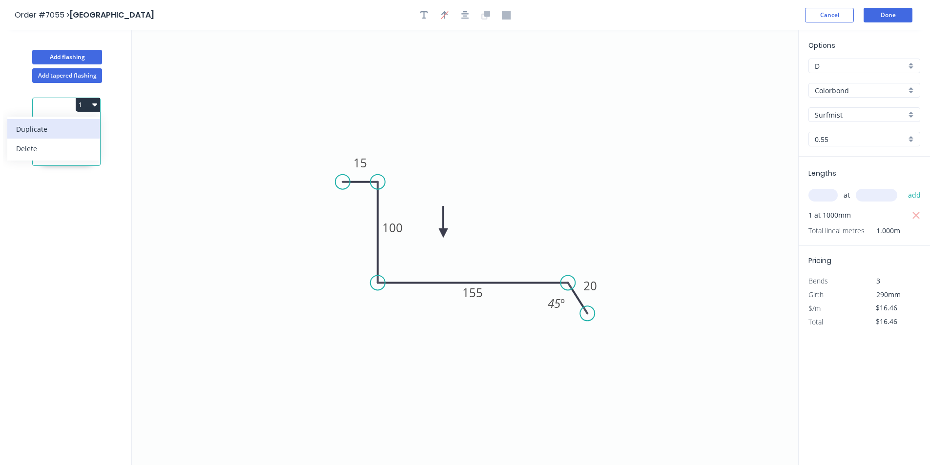
click at [80, 128] on div "Duplicate" at bounding box center [53, 129] width 75 height 14
type input "$0.00"
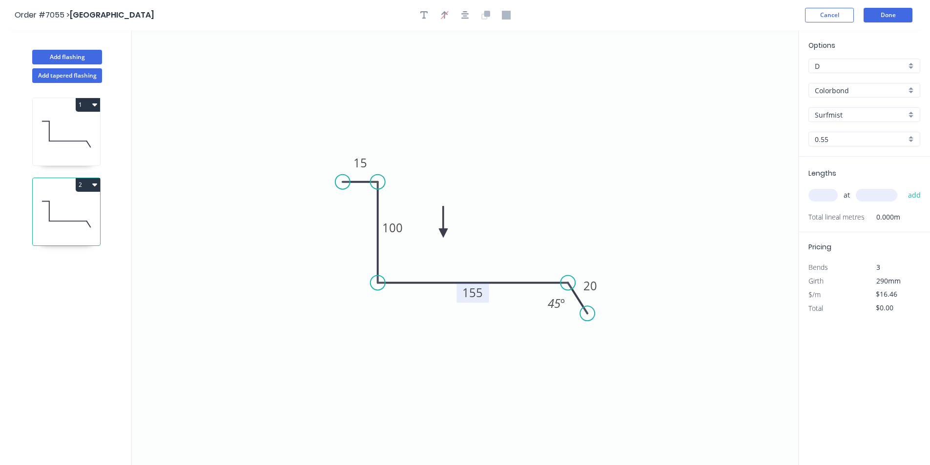
click at [478, 290] on tspan "155" at bounding box center [472, 292] width 20 height 16
click at [821, 197] on input "text" at bounding box center [822, 195] width 29 height 13
type input "1"
type input "1000"
click at [903, 187] on button "add" at bounding box center [914, 195] width 23 height 17
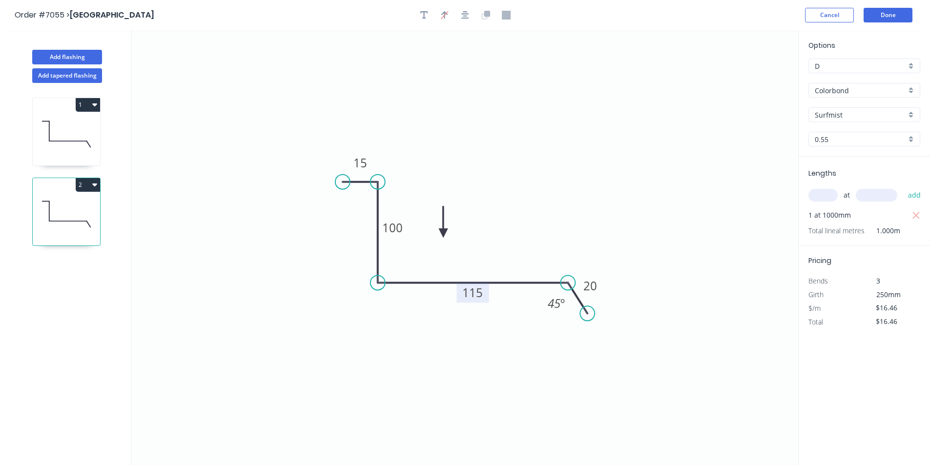
click at [81, 185] on button "2" at bounding box center [88, 185] width 24 height 14
click at [74, 210] on div "Duplicate" at bounding box center [53, 209] width 75 height 14
type input "$0.00"
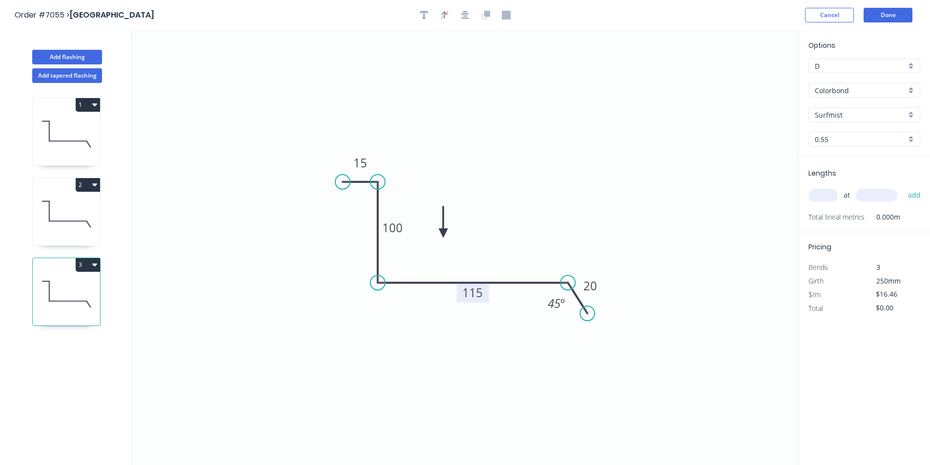
click at [478, 296] on tspan "115" at bounding box center [472, 292] width 20 height 16
type input "$20.19"
click at [822, 199] on input "text" at bounding box center [822, 195] width 29 height 13
type input "2"
type input "650"
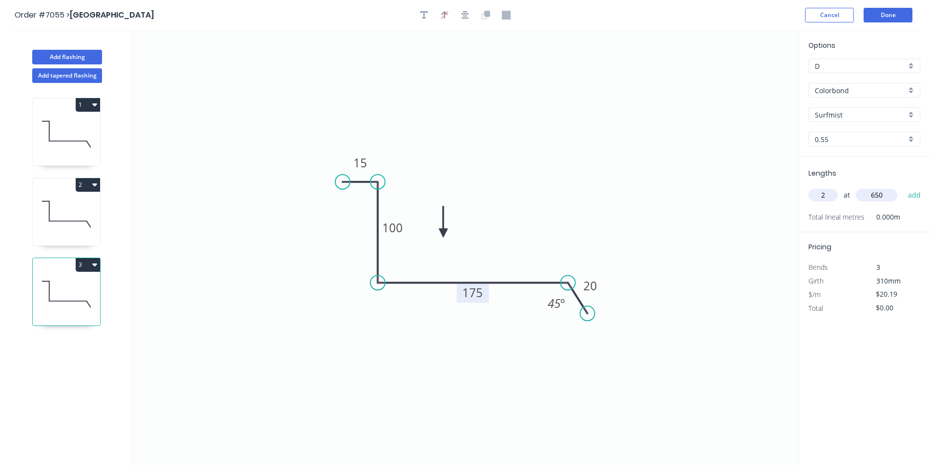
click at [903, 187] on button "add" at bounding box center [914, 195] width 23 height 17
type input "$40.38"
click at [83, 65] on div "Add tapered flashing" at bounding box center [67, 73] width 128 height 19
click at [85, 58] on button "Add flashing" at bounding box center [67, 57] width 70 height 15
type input "$0.00"
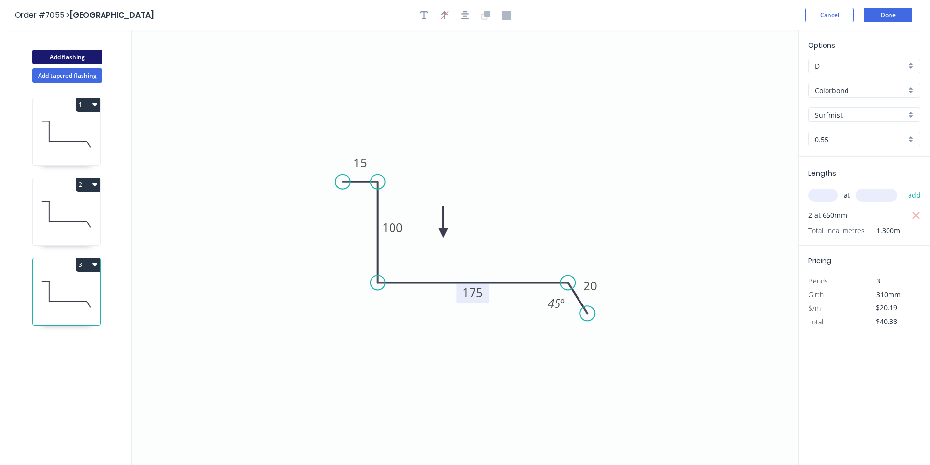
type input "$0.00"
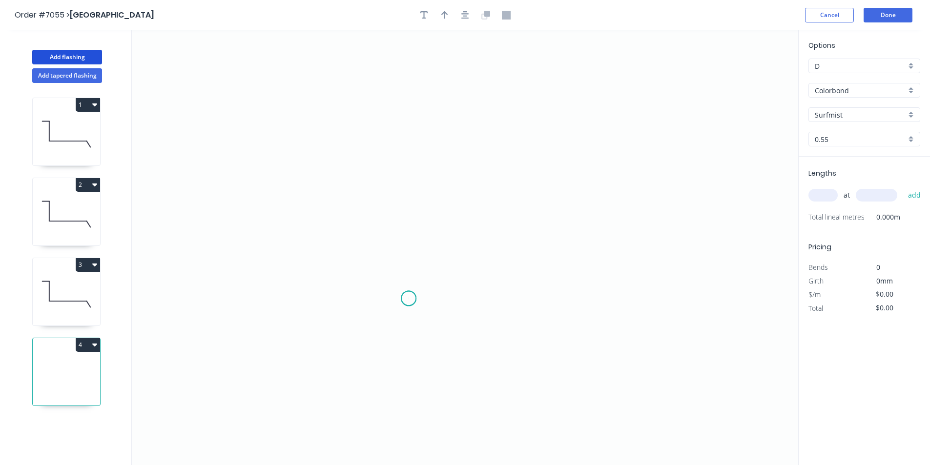
click at [408, 299] on icon "0" at bounding box center [465, 247] width 666 height 435
click at [390, 331] on icon "0" at bounding box center [465, 247] width 666 height 435
click at [381, 203] on icon at bounding box center [385, 267] width 9 height 128
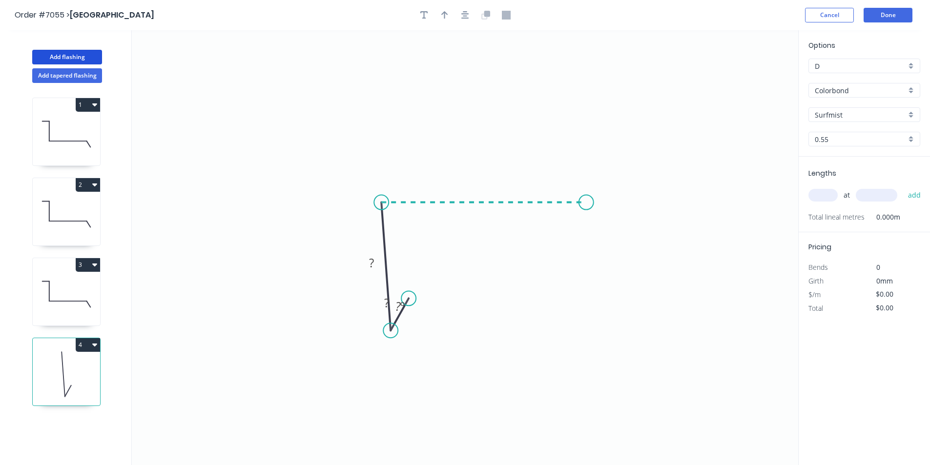
click at [586, 197] on icon "0 ? ? ? º" at bounding box center [465, 247] width 666 height 435
click at [608, 241] on icon "0 ? ? ? ? º ? º" at bounding box center [465, 247] width 666 height 435
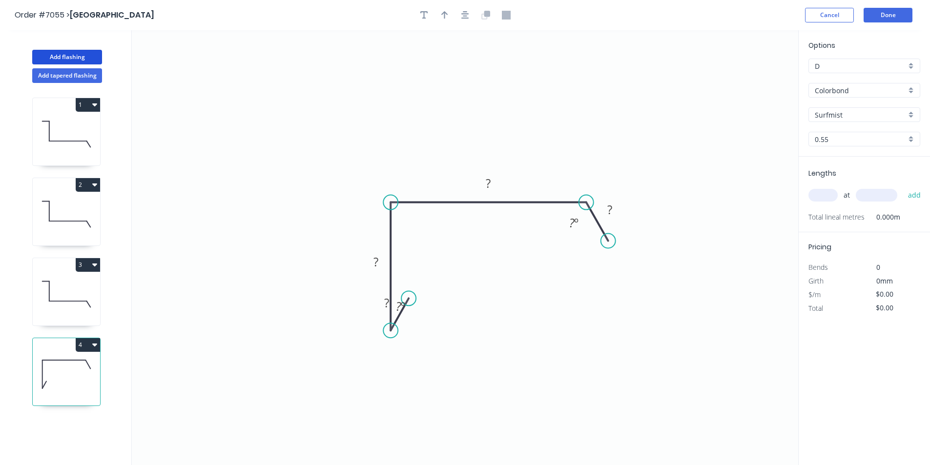
drag, startPoint x: 380, startPoint y: 199, endPoint x: 386, endPoint y: 201, distance: 6.2
click at [386, 201] on circle at bounding box center [390, 202] width 15 height 15
drag, startPoint x: 409, startPoint y: 297, endPoint x: 429, endPoint y: 323, distance: 33.0
click at [429, 323] on rect at bounding box center [413, 324] width 32 height 20
drag, startPoint x: 412, startPoint y: 299, endPoint x: 418, endPoint y: 309, distance: 12.5
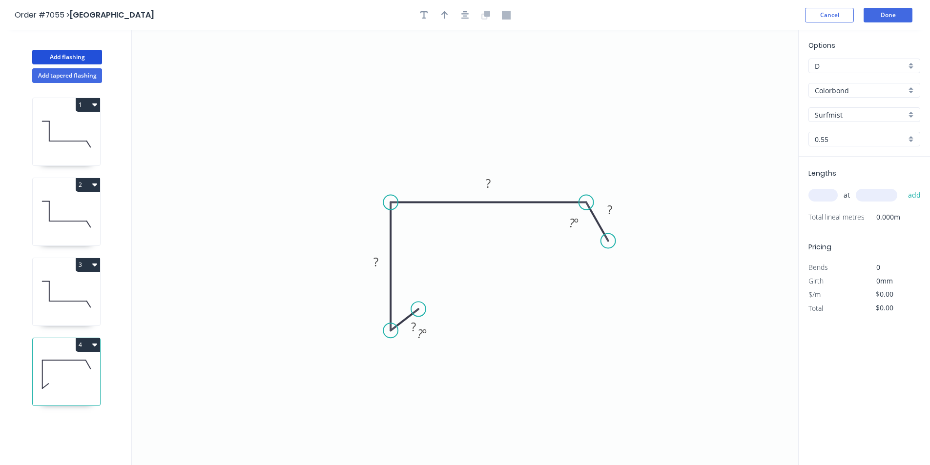
click at [418, 309] on circle at bounding box center [418, 309] width 15 height 15
click at [415, 306] on circle at bounding box center [414, 306] width 15 height 15
click at [425, 331] on rect at bounding box center [413, 324] width 32 height 20
click at [413, 322] on tspan "?" at bounding box center [412, 324] width 5 height 16
type input "$20.19"
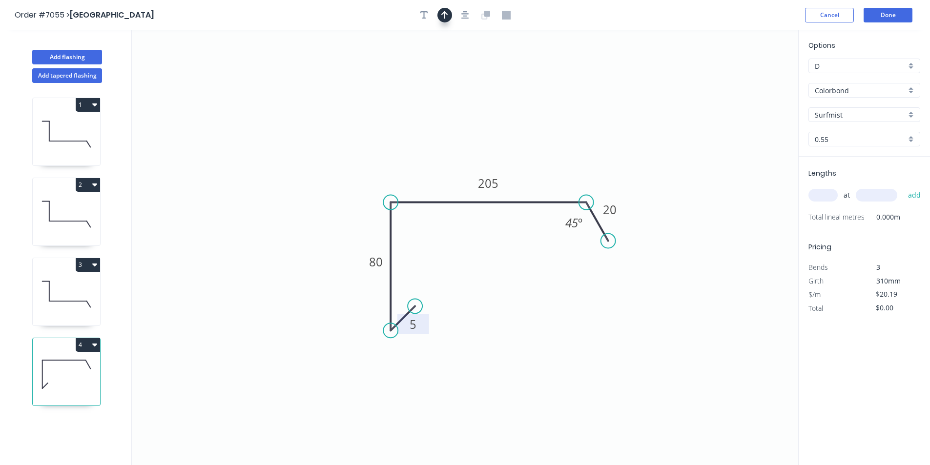
drag, startPoint x: 466, startPoint y: 10, endPoint x: 450, endPoint y: 15, distance: 17.3
click at [467, 11] on icon "button" at bounding box center [465, 15] width 8 height 9
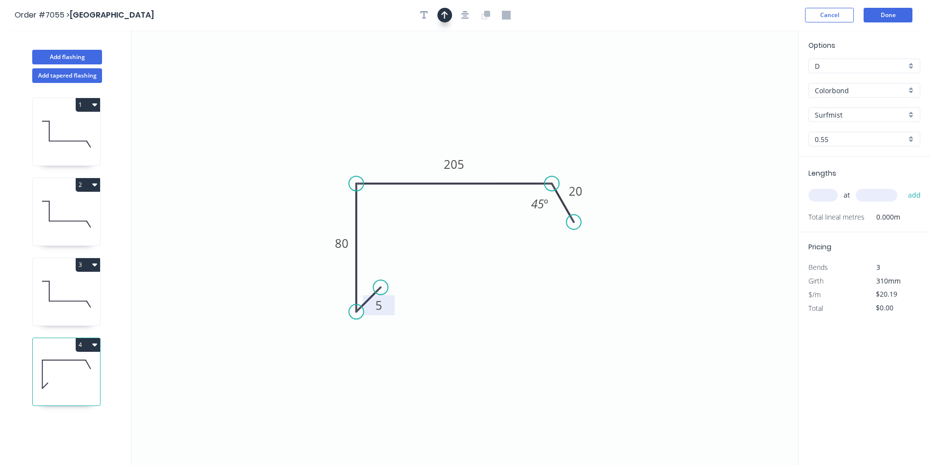
click at [450, 15] on button "button" at bounding box center [444, 15] width 15 height 15
drag, startPoint x: 631, startPoint y: 130, endPoint x: 497, endPoint y: 141, distance: 134.1
click at [552, 141] on icon at bounding box center [556, 127] width 9 height 31
click at [822, 202] on input "text" at bounding box center [822, 195] width 29 height 13
type input "1"
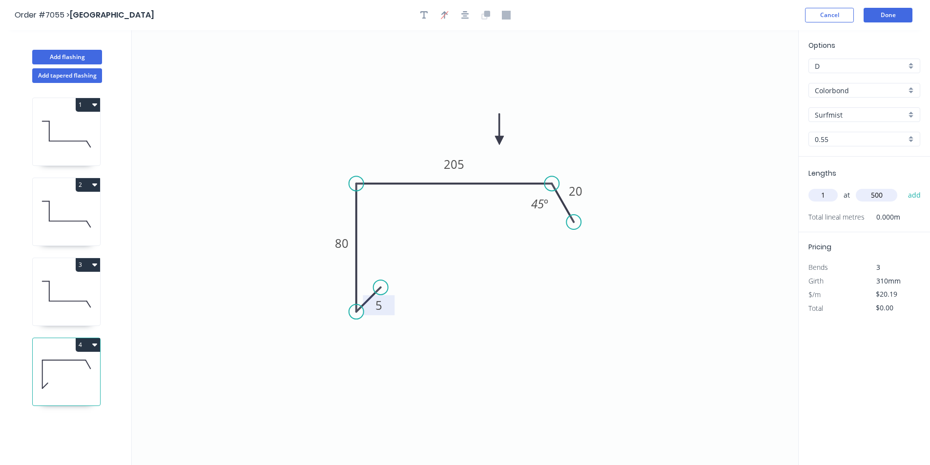
type input "500"
click at [903, 187] on button "add" at bounding box center [914, 195] width 23 height 17
click at [86, 343] on button "4" at bounding box center [88, 345] width 24 height 14
click at [88, 368] on div "Duplicate" at bounding box center [53, 369] width 75 height 14
type input "$0.00"
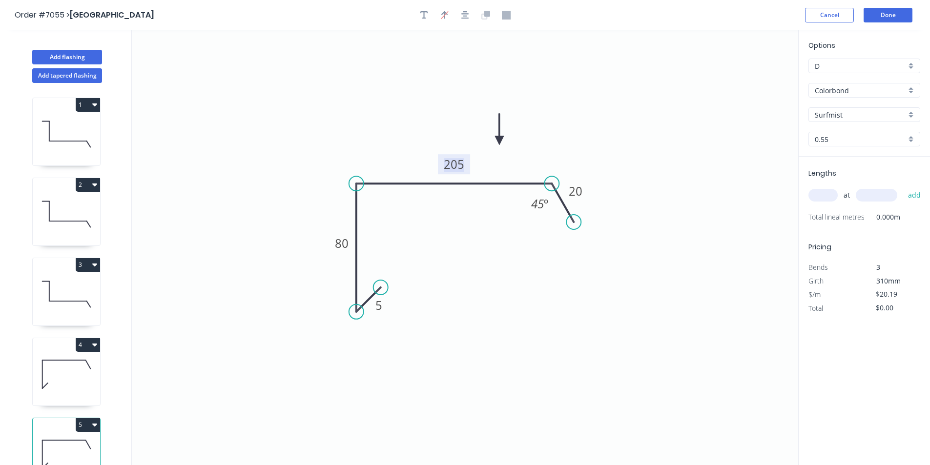
click at [459, 163] on tspan "205" at bounding box center [454, 164] width 20 height 16
click at [820, 197] on input "text" at bounding box center [822, 195] width 29 height 13
type input "1"
type input "500"
click at [903, 187] on button "add" at bounding box center [914, 195] width 23 height 17
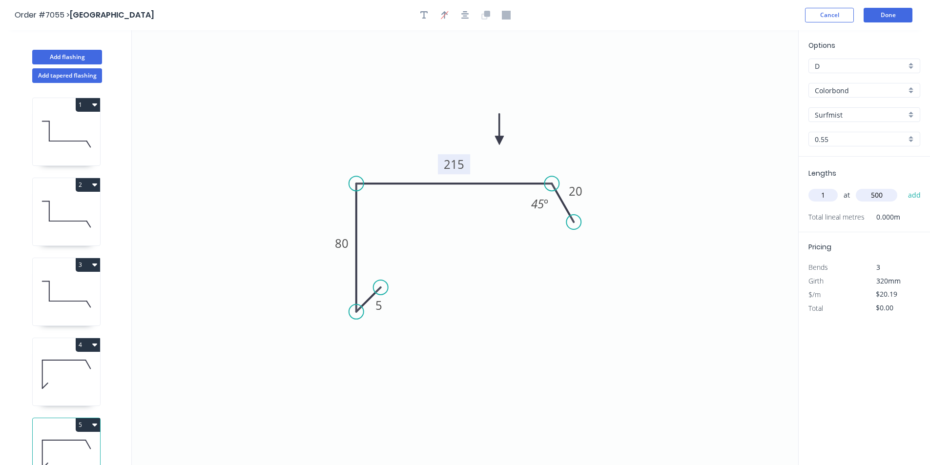
type input "$20.19"
click at [888, 12] on button "Done" at bounding box center [887, 15] width 49 height 15
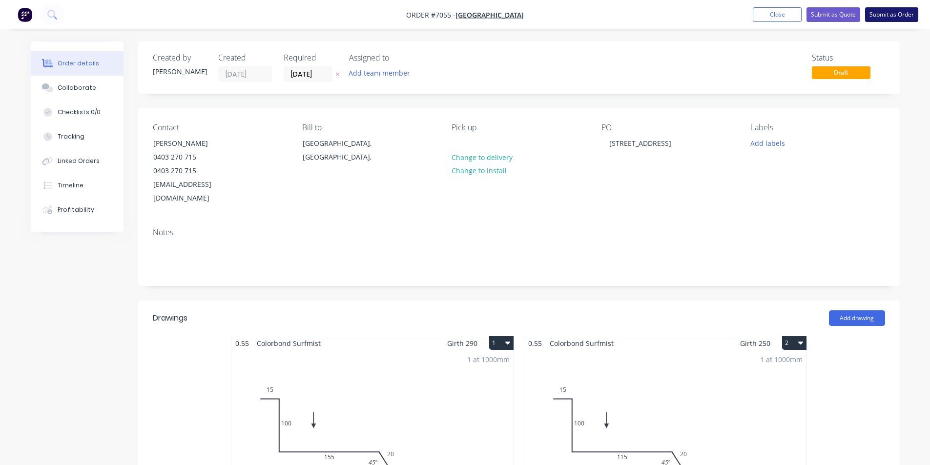
click at [881, 9] on button "Submit as Order" at bounding box center [891, 14] width 53 height 15
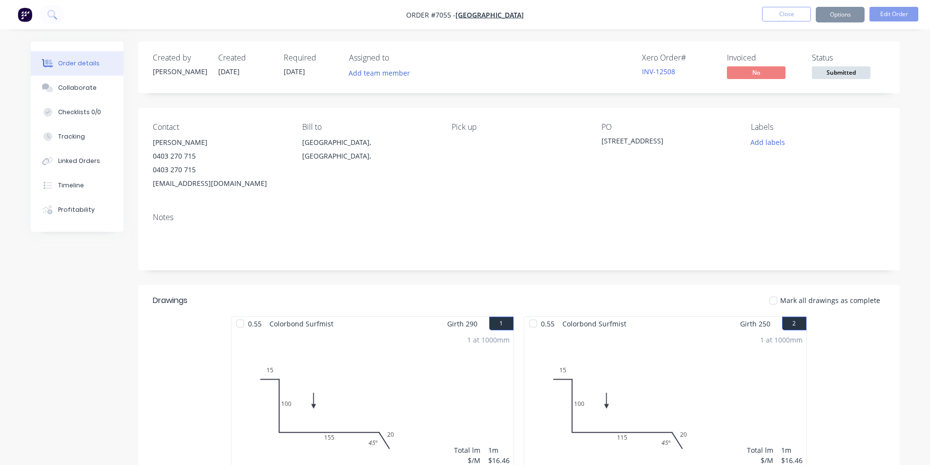
click at [825, 77] on span "Submitted" at bounding box center [840, 72] width 59 height 12
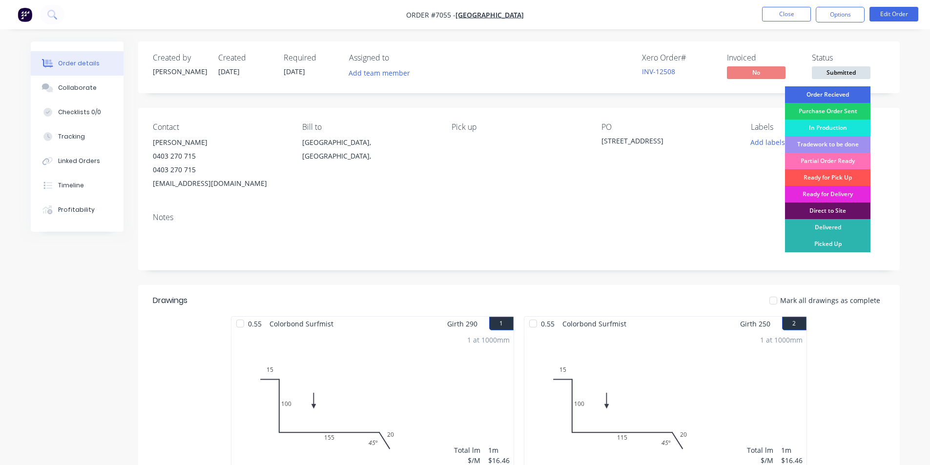
click at [824, 94] on div "Order Recieved" at bounding box center [827, 94] width 85 height 17
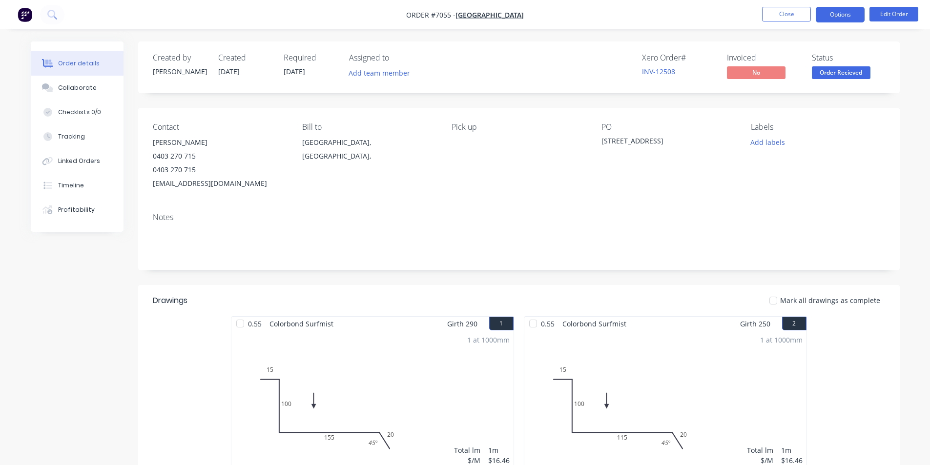
click at [841, 18] on button "Options" at bounding box center [839, 15] width 49 height 16
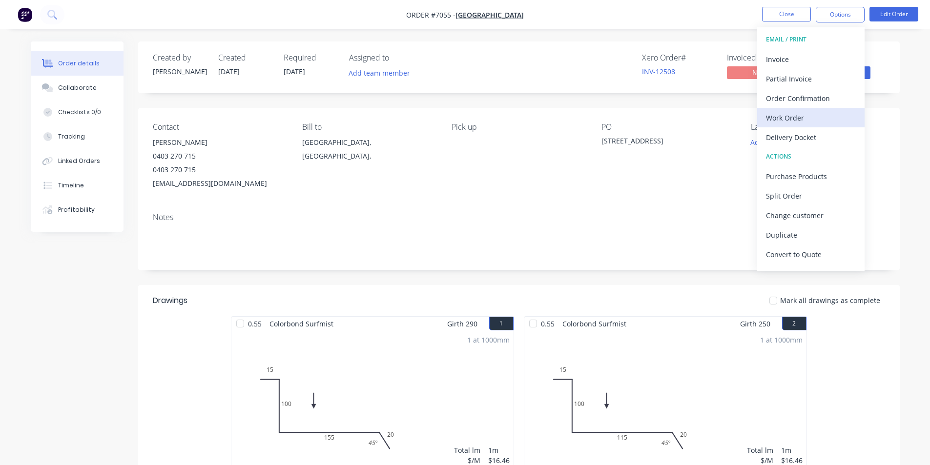
click at [816, 113] on div "Work Order" at bounding box center [811, 118] width 90 height 14
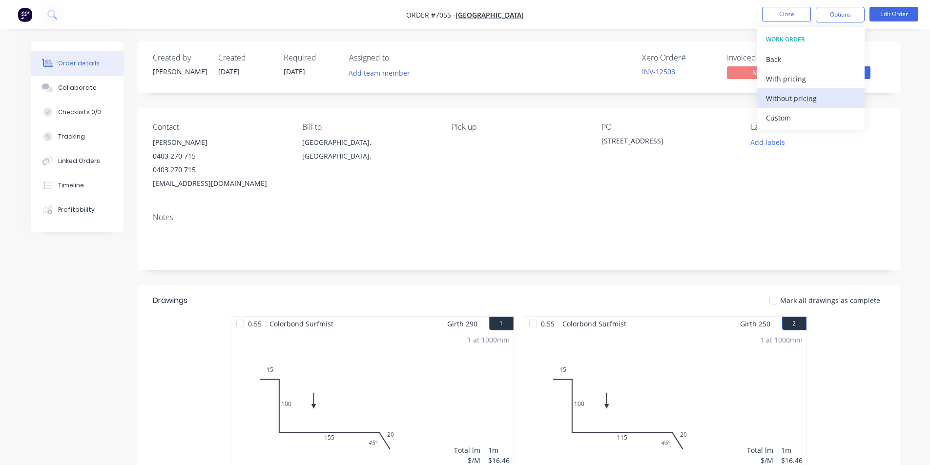
click at [800, 98] on div "Without pricing" at bounding box center [811, 98] width 90 height 14
drag, startPoint x: 629, startPoint y: 170, endPoint x: 449, endPoint y: 293, distance: 217.6
click at [629, 170] on div "PO [STREET_ADDRESS]" at bounding box center [668, 156] width 134 height 68
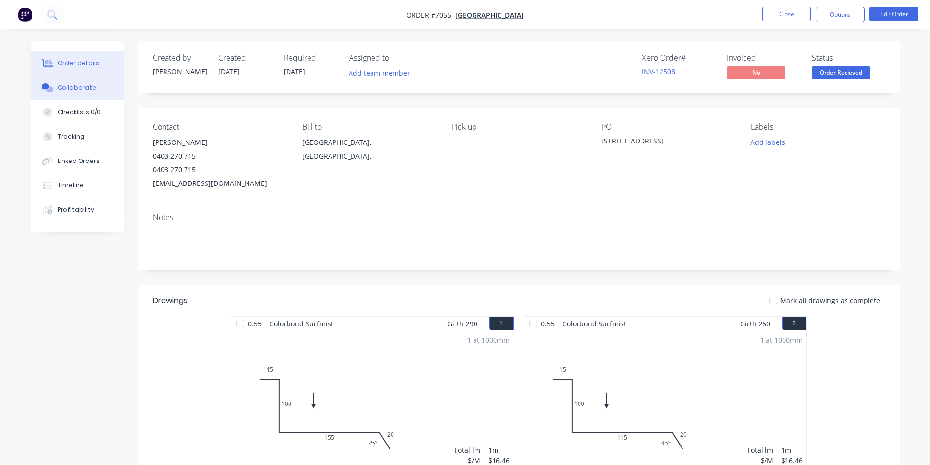
click at [77, 81] on button "Collaborate" at bounding box center [77, 88] width 93 height 24
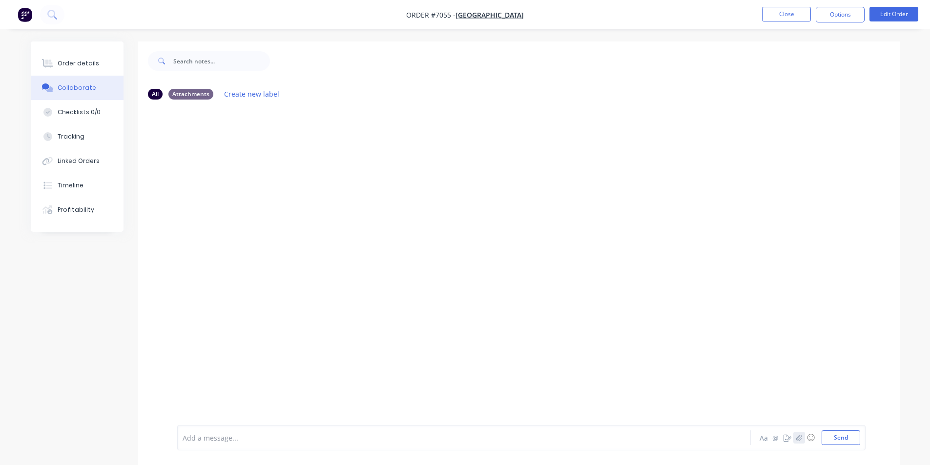
click at [798, 439] on icon "button" at bounding box center [798, 437] width 6 height 7
click at [842, 430] on button "Send" at bounding box center [840, 437] width 39 height 15
click at [768, 16] on button "Close" at bounding box center [786, 14] width 49 height 15
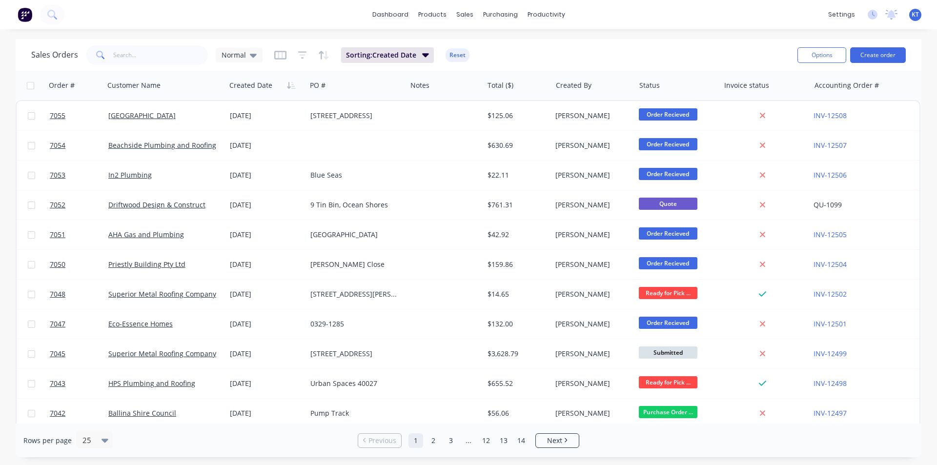
click at [22, 392] on div "Sales Orders Normal Sorting: Created Date Reset Options Create order Order # Cu…" at bounding box center [468, 248] width 937 height 418
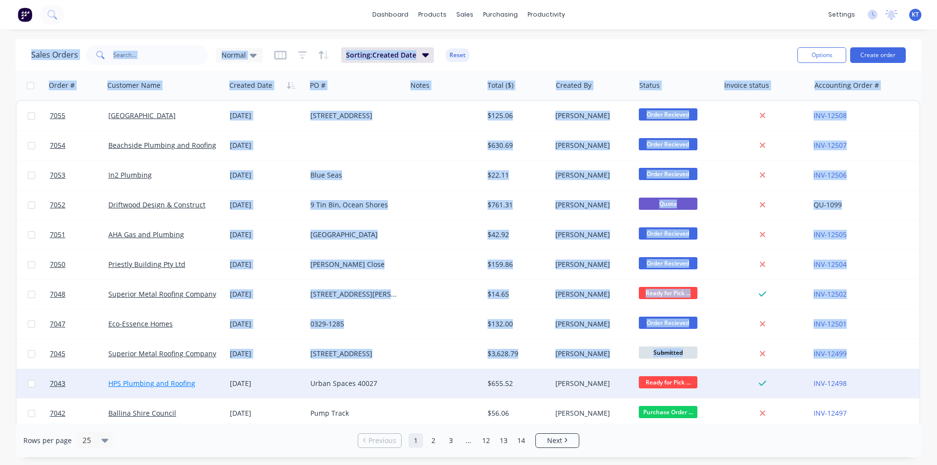
click at [182, 382] on link "HPS Plumbing and Roofing" at bounding box center [151, 383] width 87 height 9
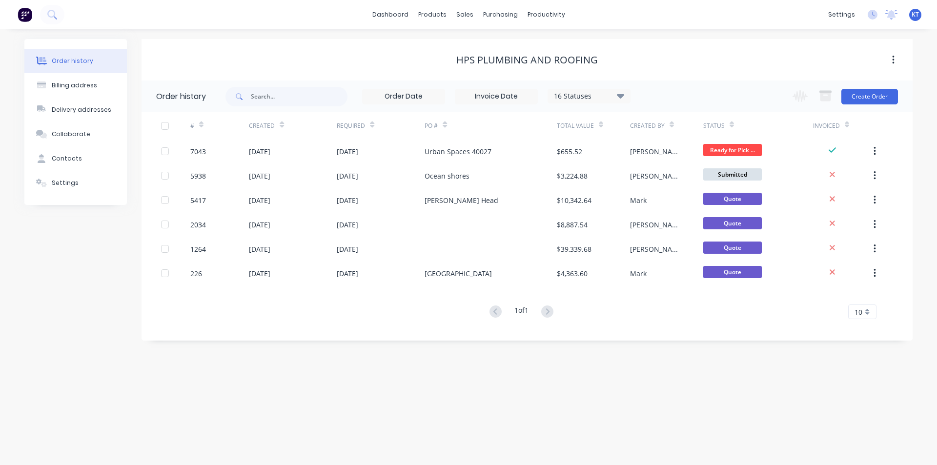
click at [678, 150] on div "[PERSON_NAME]" at bounding box center [666, 151] width 73 height 24
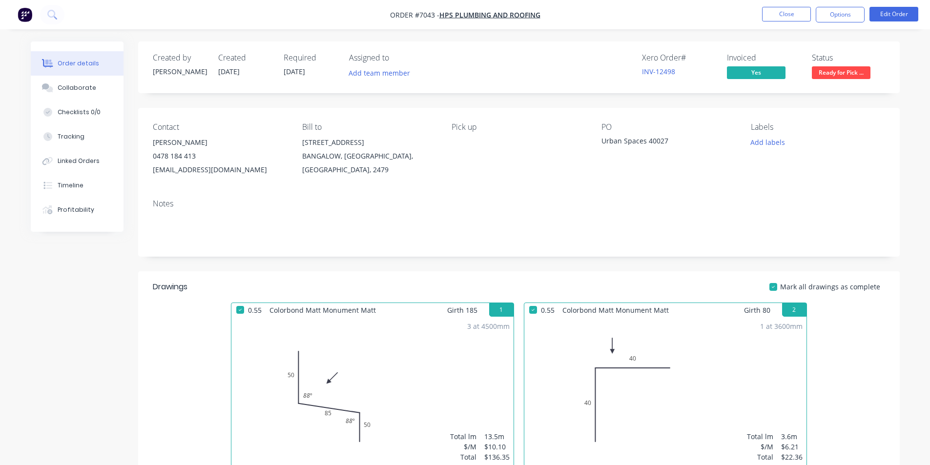
click at [834, 66] on div "Status Ready for Pick ..." at bounding box center [847, 67] width 73 height 28
click at [812, 70] on span "Ready for Pick ..." at bounding box center [840, 72] width 59 height 12
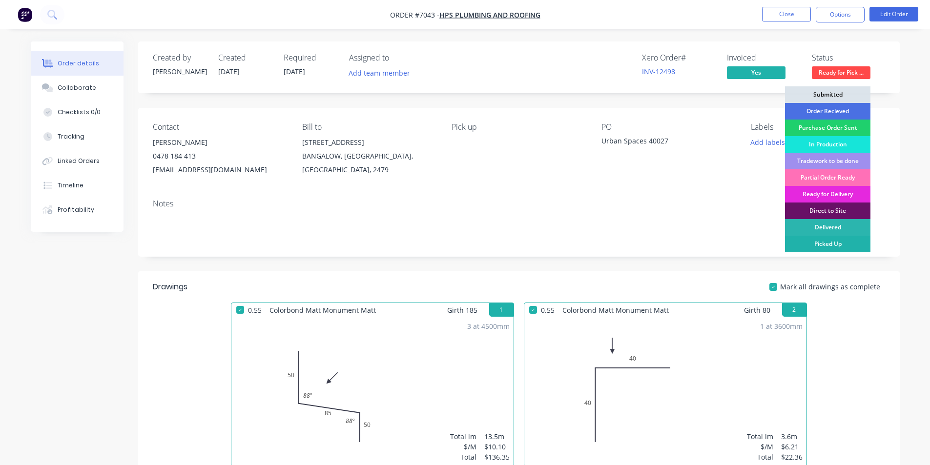
click at [838, 247] on div "Picked Up" at bounding box center [827, 244] width 85 height 17
click at [842, 16] on button "Options" at bounding box center [839, 15] width 49 height 16
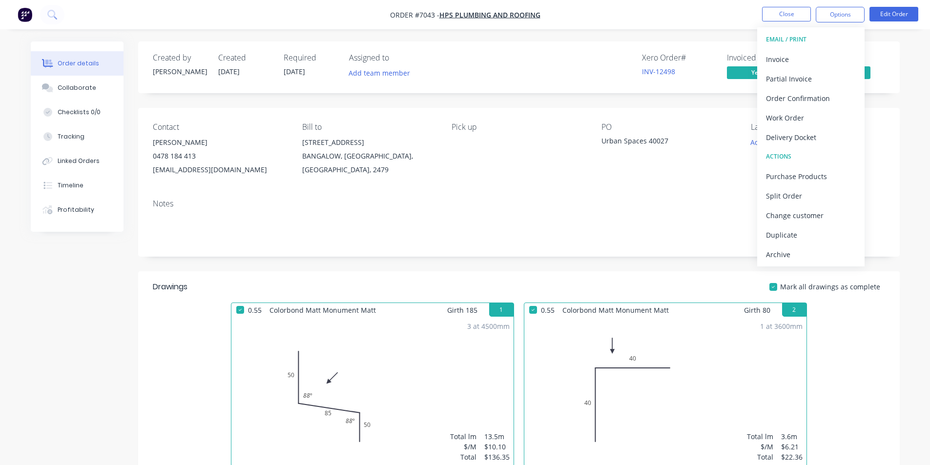
drag, startPoint x: 828, startPoint y: 262, endPoint x: 896, endPoint y: 226, distance: 77.5
click at [827, 262] on button "Archive" at bounding box center [810, 254] width 107 height 20
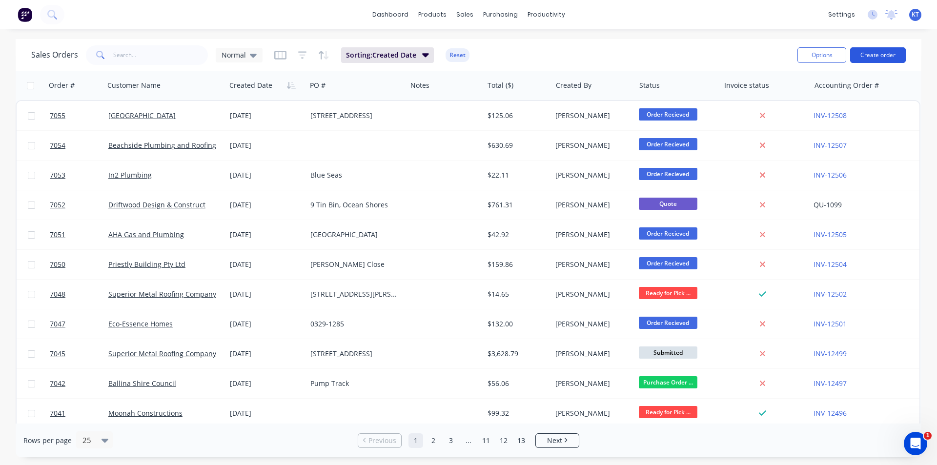
click at [882, 54] on button "Create order" at bounding box center [878, 55] width 56 height 16
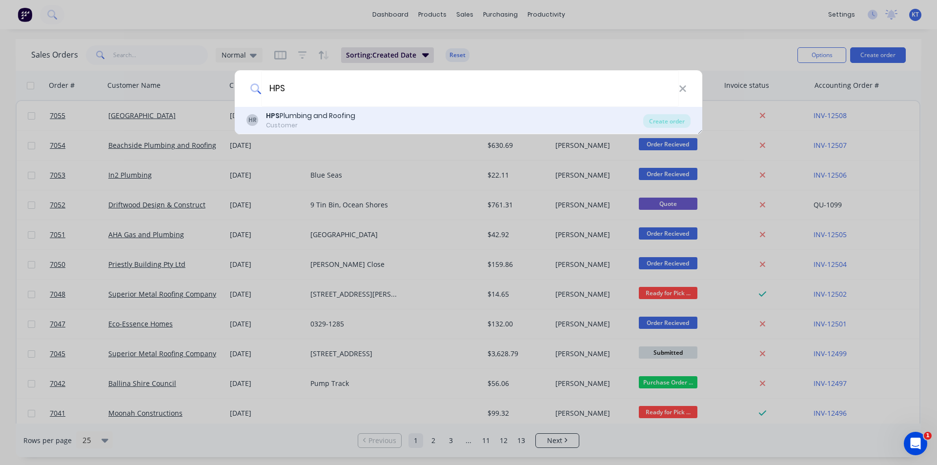
type input "HPS"
click at [670, 113] on div "HR HPS Plumbing and Roofing Customer Create order" at bounding box center [468, 120] width 467 height 27
click at [670, 118] on div "Create order" at bounding box center [666, 121] width 47 height 14
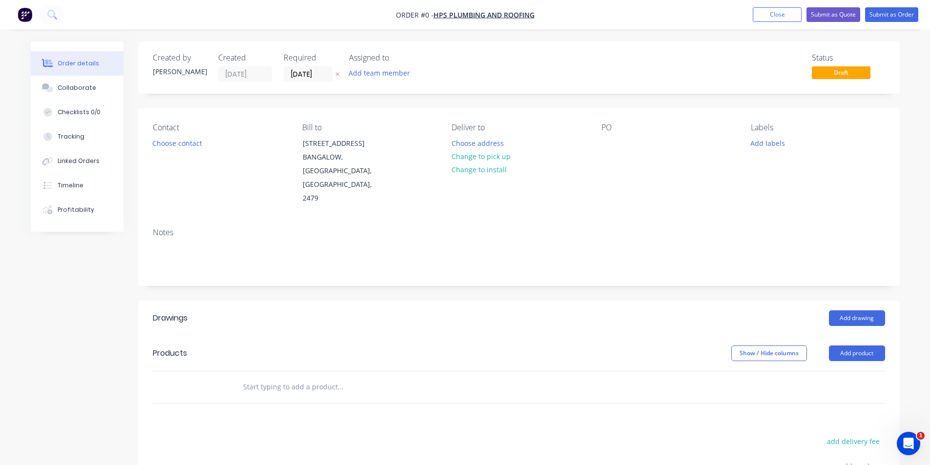
click at [191, 150] on div "Contact Choose contact" at bounding box center [220, 164] width 134 height 82
click at [187, 142] on button "Choose contact" at bounding box center [177, 142] width 60 height 13
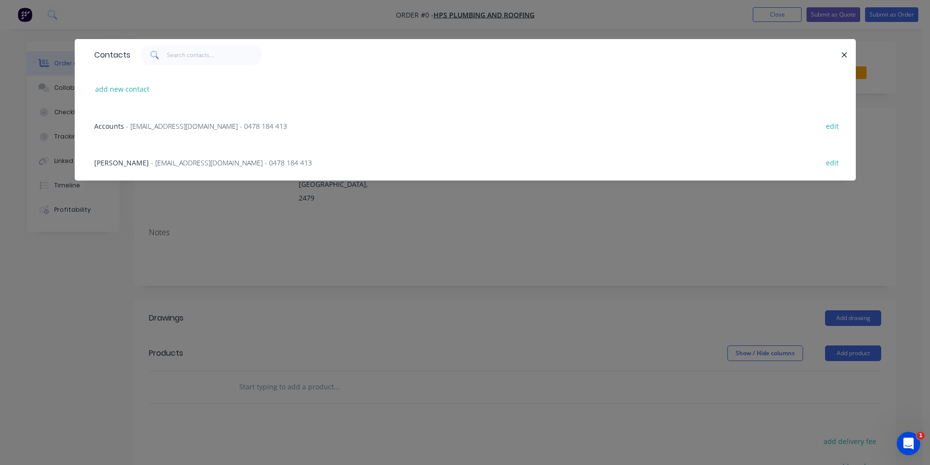
click at [151, 165] on span "- info@hpsbyron.com.au - 0478 184 413" at bounding box center [231, 162] width 161 height 9
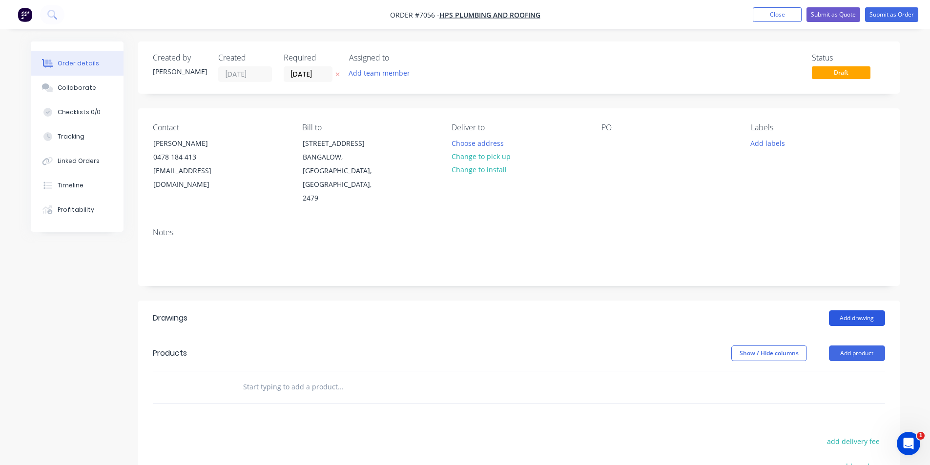
click at [868, 310] on button "Add drawing" at bounding box center [857, 318] width 56 height 16
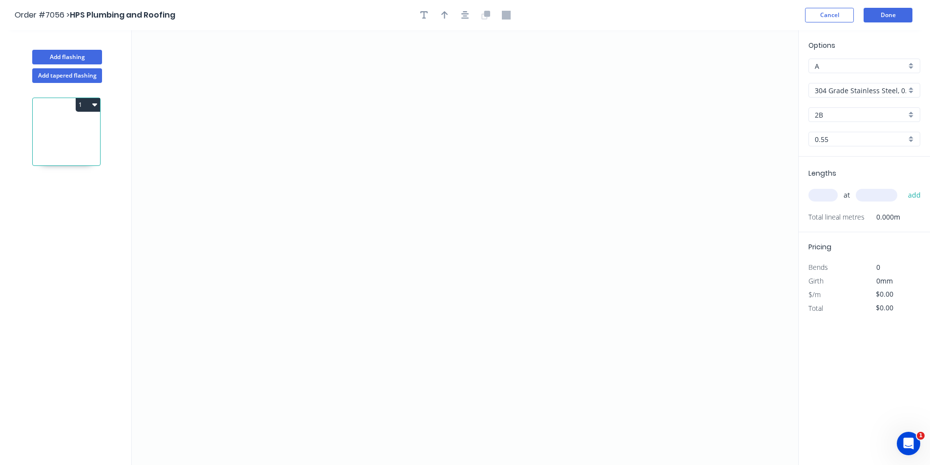
click at [840, 87] on input "304 Grade Stainless Steel, 0.9mm Perforated Pattern 208 - 2mm hole" at bounding box center [859, 90] width 91 height 10
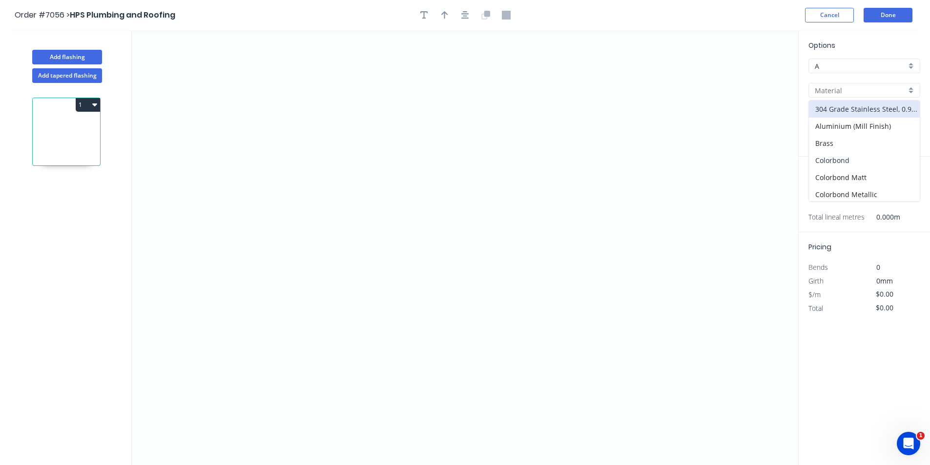
click at [862, 162] on div "Colorbond" at bounding box center [864, 160] width 111 height 17
type input "Colorbond"
type input "Basalt"
click at [867, 119] on input "Basalt" at bounding box center [859, 115] width 91 height 10
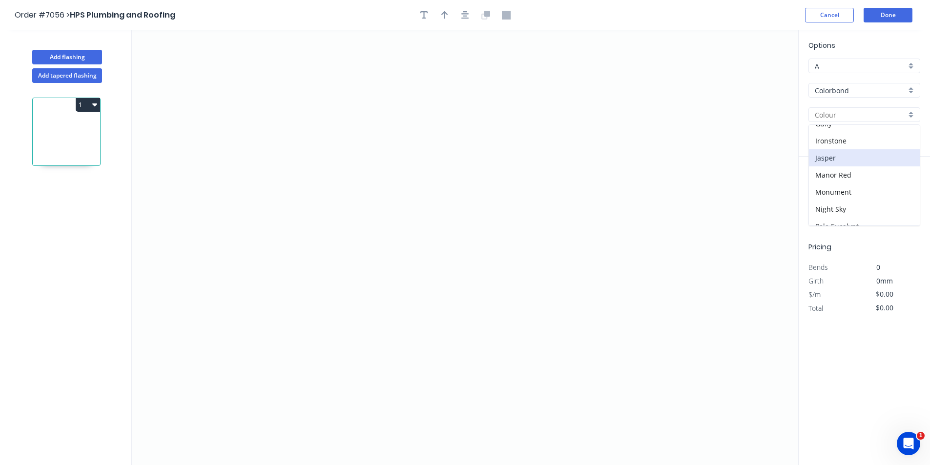
scroll to position [195, 0]
click at [836, 212] on div "[PERSON_NAME]" at bounding box center [864, 211] width 111 height 17
type input "[PERSON_NAME]"
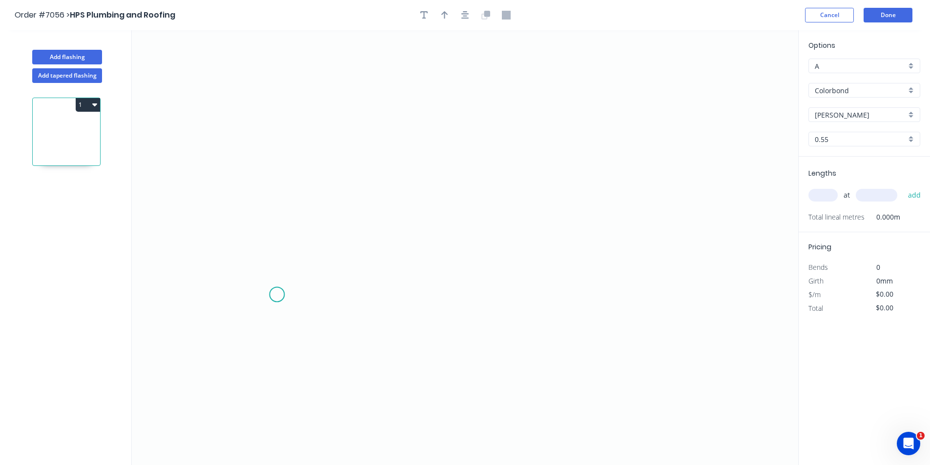
click at [277, 295] on icon "0" at bounding box center [465, 247] width 666 height 435
click at [314, 262] on icon "0" at bounding box center [465, 247] width 666 height 435
click at [613, 255] on icon "0 ?" at bounding box center [465, 247] width 666 height 435
click at [639, 301] on icon "0 ? ?" at bounding box center [465, 247] width 666 height 435
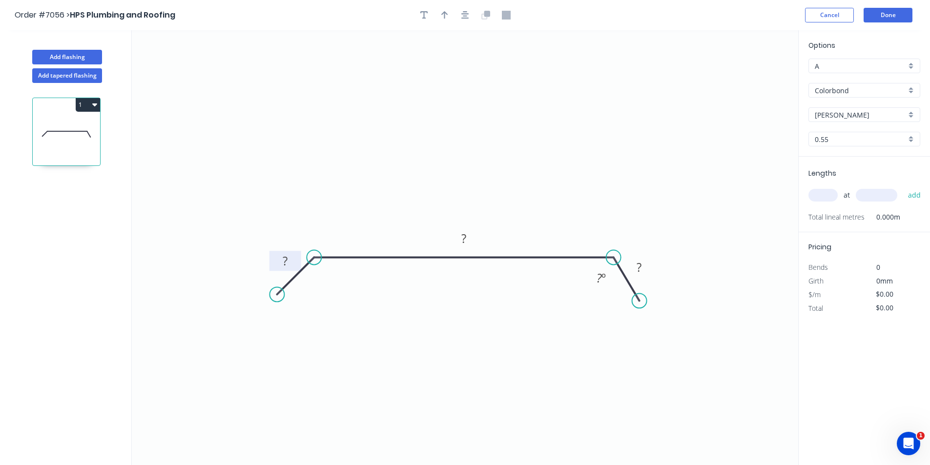
click at [287, 252] on rect at bounding box center [285, 261] width 32 height 20
click at [287, 264] on tspan "?" at bounding box center [285, 261] width 5 height 16
type input "$25.08"
click at [465, 16] on icon "button" at bounding box center [465, 15] width 8 height 8
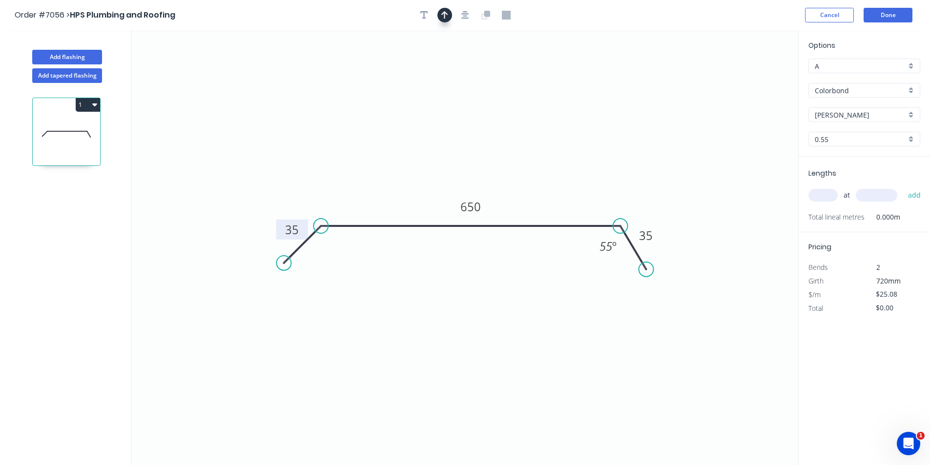
click at [446, 21] on button "button" at bounding box center [444, 15] width 15 height 15
drag, startPoint x: 563, startPoint y: 128, endPoint x: 373, endPoint y: 178, distance: 195.8
click at [373, 178] on icon at bounding box center [373, 166] width 9 height 31
drag, startPoint x: 422, startPoint y: 16, endPoint x: 363, endPoint y: 18, distance: 58.6
click at [422, 17] on icon "button" at bounding box center [424, 15] width 8 height 9
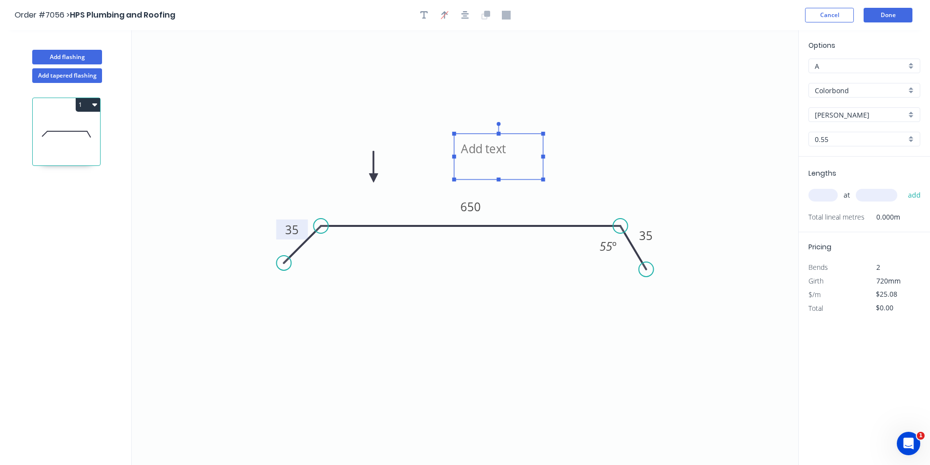
drag, startPoint x: 212, startPoint y: 89, endPoint x: 466, endPoint y: 170, distance: 266.5
click at [466, 170] on textarea at bounding box center [498, 157] width 79 height 36
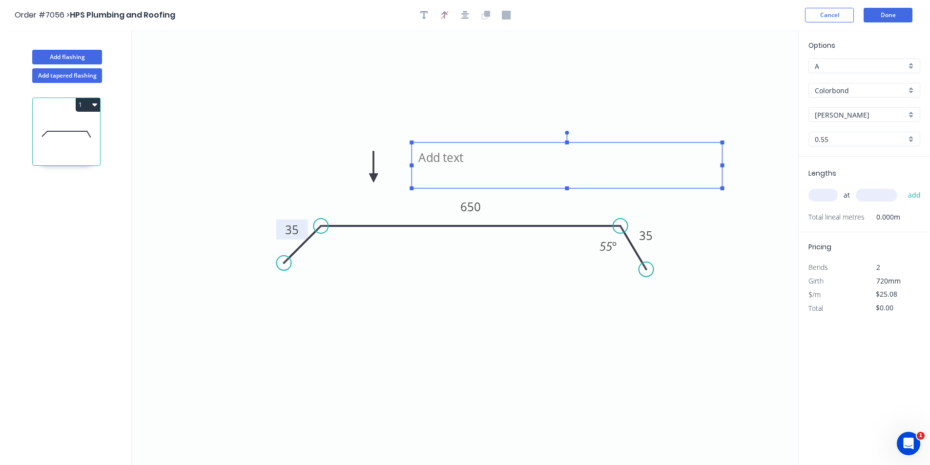
drag, startPoint x: 500, startPoint y: 165, endPoint x: 722, endPoint y: 171, distance: 221.6
click at [722, 171] on g at bounding box center [566, 161] width 314 height 60
click at [443, 157] on textarea at bounding box center [566, 165] width 301 height 36
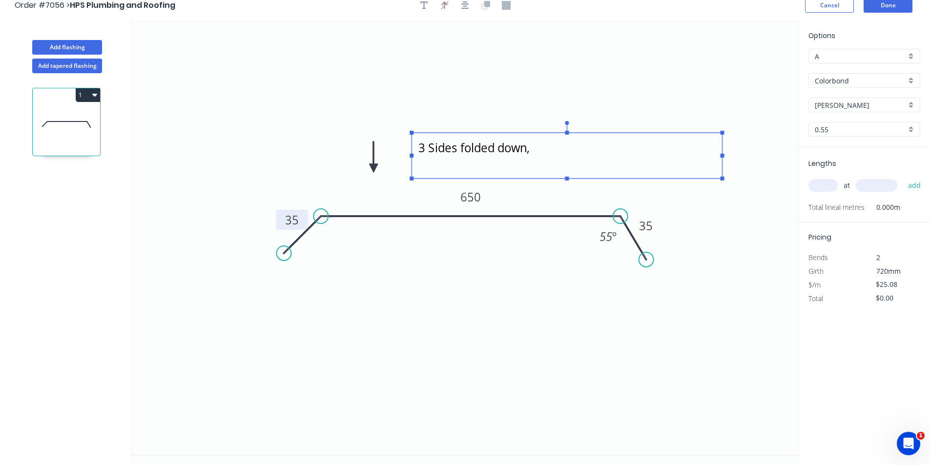
scroll to position [18, 0]
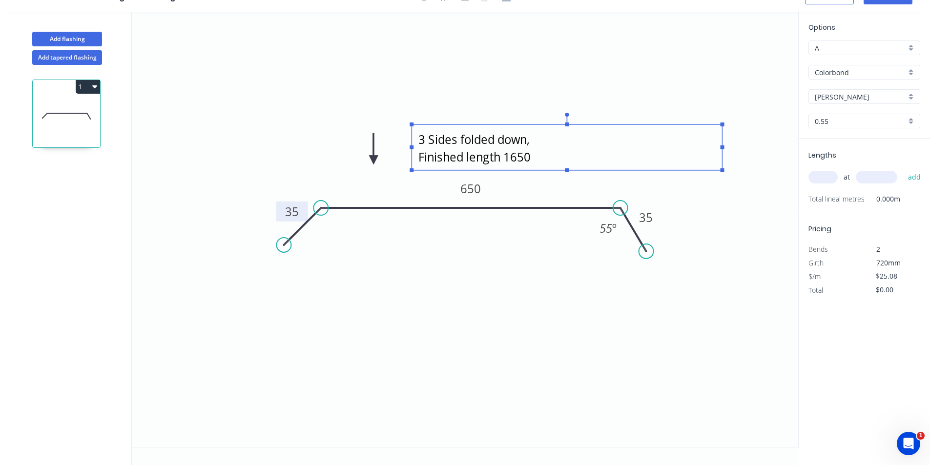
type textarea "3 Sides folded down, Finished length 1650"
click at [824, 177] on input "text" at bounding box center [822, 177] width 29 height 13
type input "1"
type input "1685"
click at [903, 169] on button "add" at bounding box center [914, 177] width 23 height 17
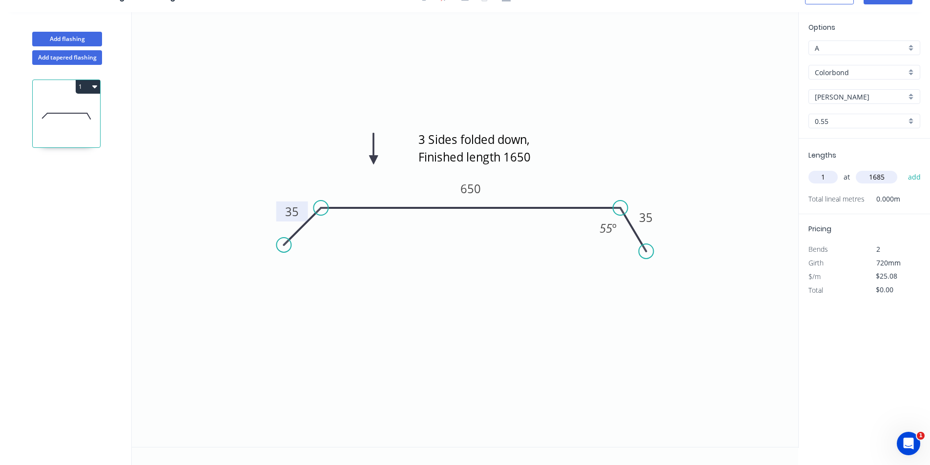
type input "$42.26"
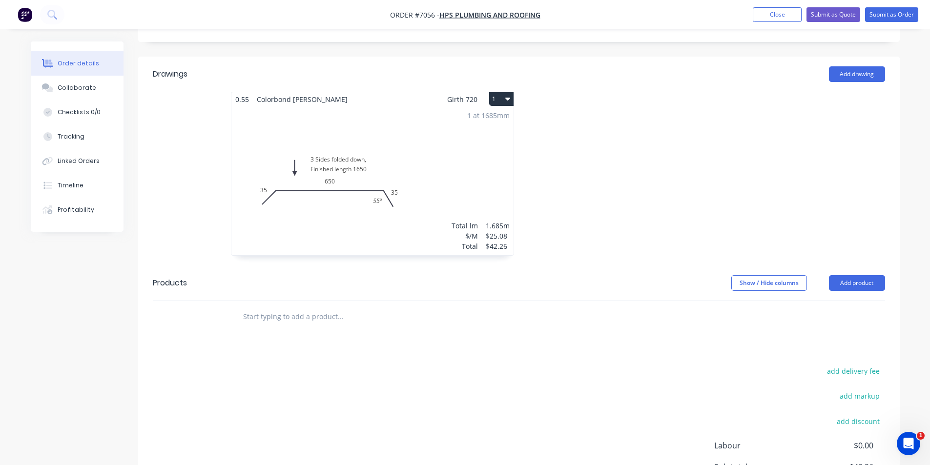
scroll to position [293, 0]
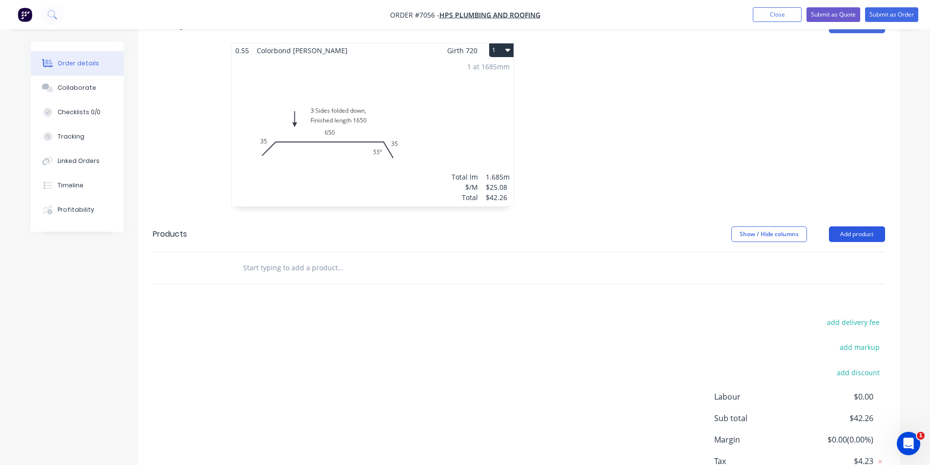
click at [857, 226] on button "Add product" at bounding box center [857, 234] width 56 height 16
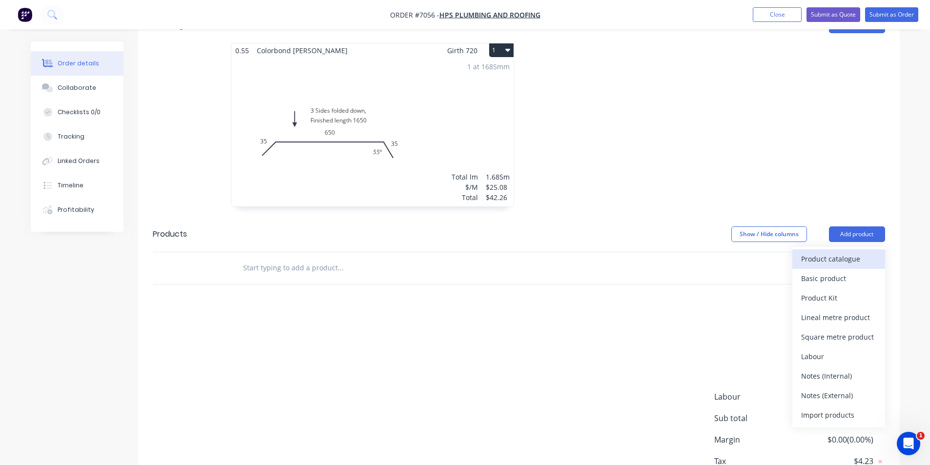
click at [851, 252] on div "Product catalogue" at bounding box center [838, 259] width 75 height 14
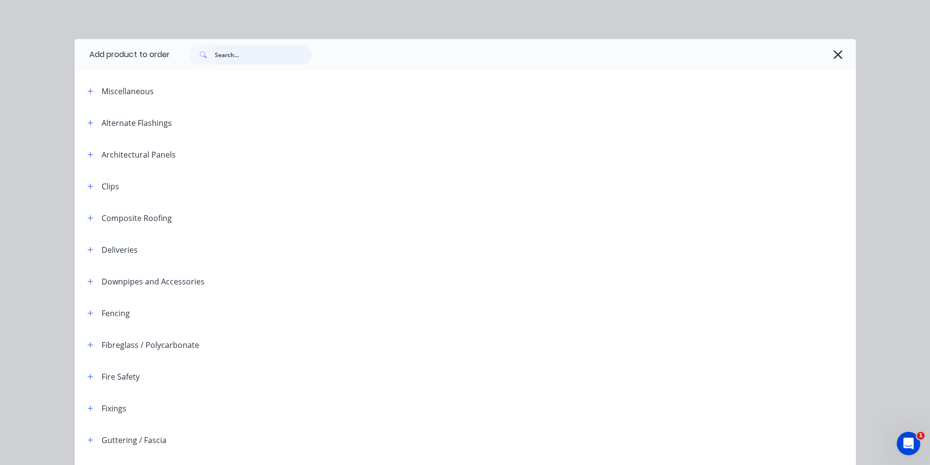
click at [281, 61] on input "text" at bounding box center [263, 55] width 97 height 20
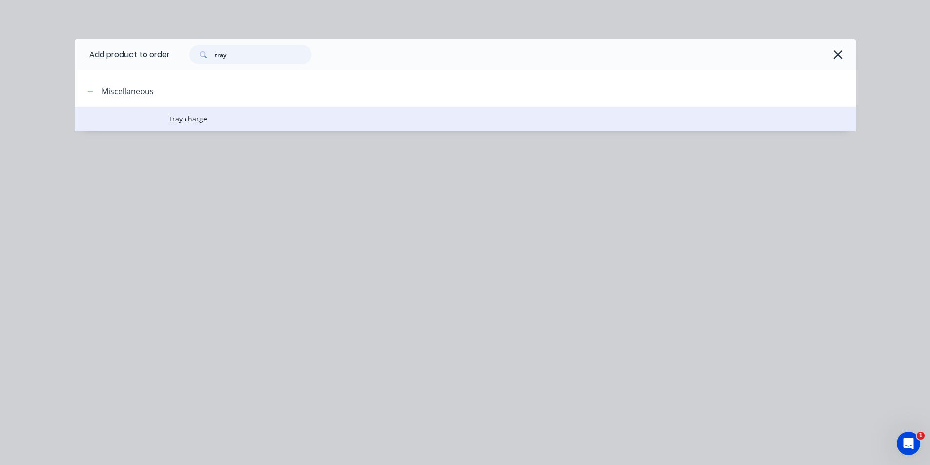
type input "tray"
click at [185, 120] on span "Tray charge" at bounding box center [442, 119] width 549 height 10
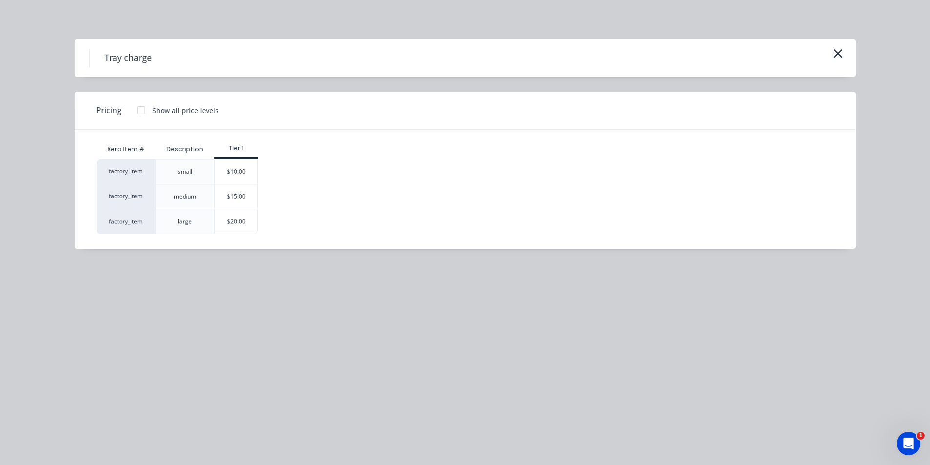
click at [244, 165] on div "$10.00" at bounding box center [236, 172] width 42 height 24
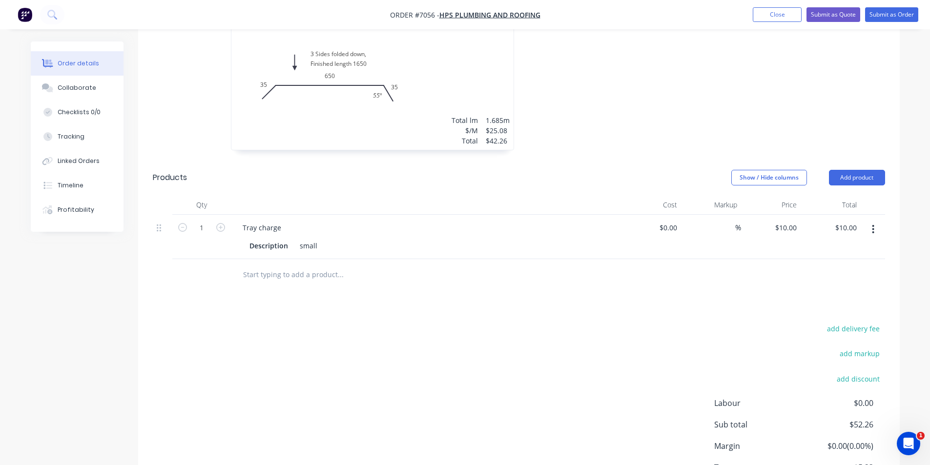
scroll to position [397, 0]
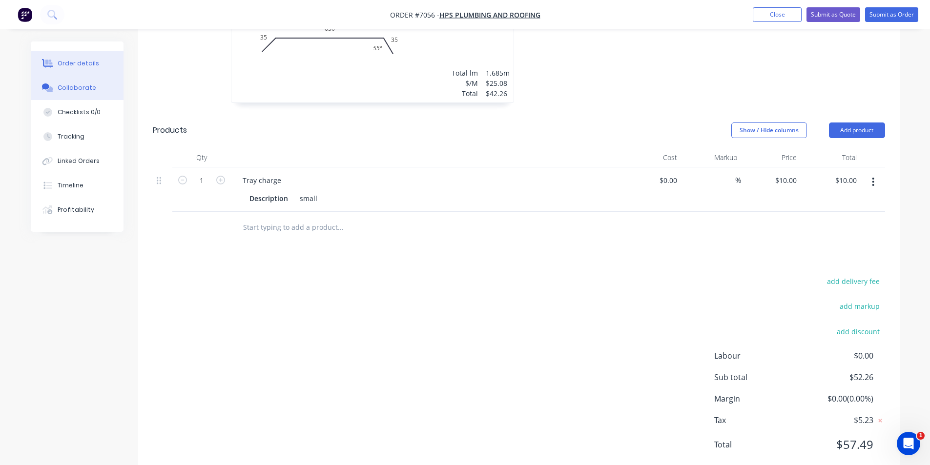
drag, startPoint x: 83, startPoint y: 91, endPoint x: 89, endPoint y: 92, distance: 6.5
click at [83, 91] on div "Collaborate" at bounding box center [77, 87] width 39 height 9
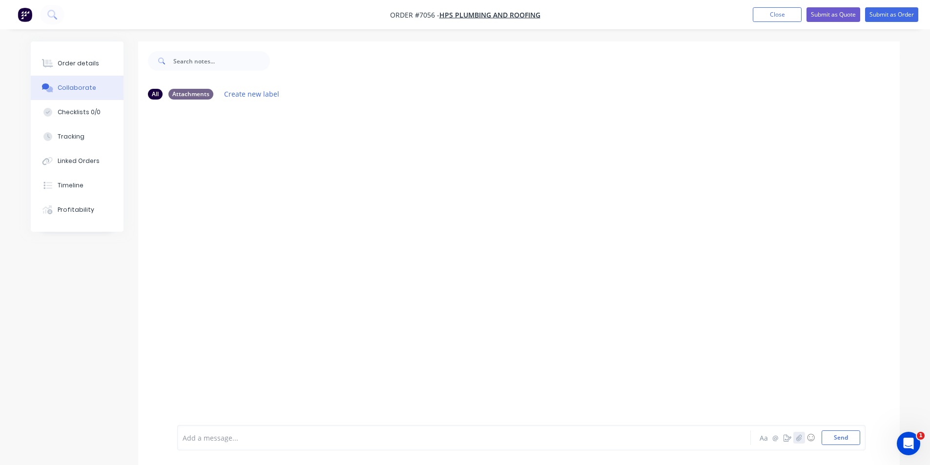
click at [798, 436] on icon "button" at bounding box center [798, 437] width 6 height 7
click at [851, 445] on div "Add a message... Aa @ ☺ Send" at bounding box center [521, 412] width 688 height 75
click at [849, 436] on button "Send" at bounding box center [840, 437] width 39 height 15
click at [908, 10] on button "Submit as Order" at bounding box center [891, 14] width 53 height 15
click at [50, 43] on div "Order details Collaborate Checklists 0/0 Tracking Linked Orders Timeline Profit…" at bounding box center [77, 136] width 93 height 190
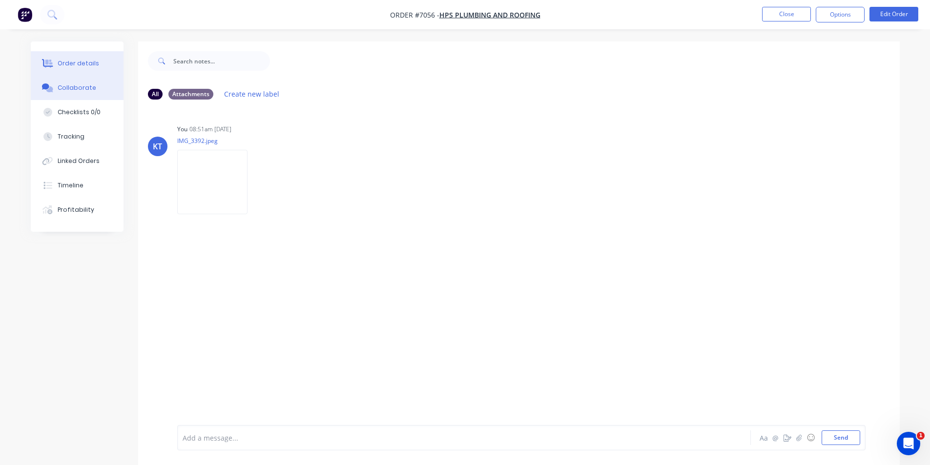
click at [71, 67] on div "Order details" at bounding box center [78, 63] width 41 height 9
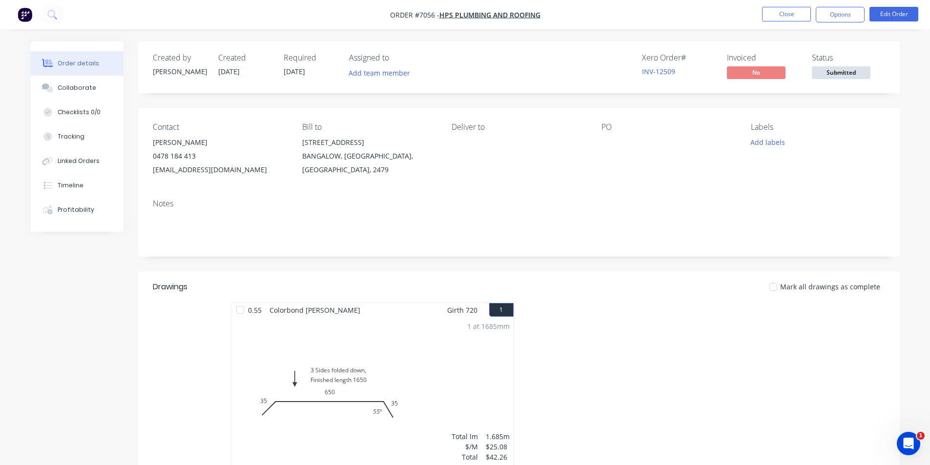
click at [835, 76] on span "Submitted" at bounding box center [840, 72] width 59 height 12
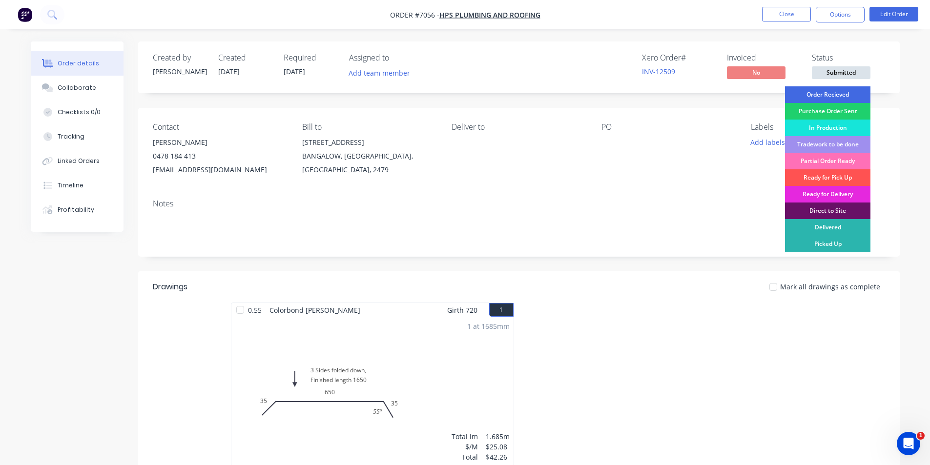
click at [834, 89] on div "Order Recieved" at bounding box center [827, 94] width 85 height 17
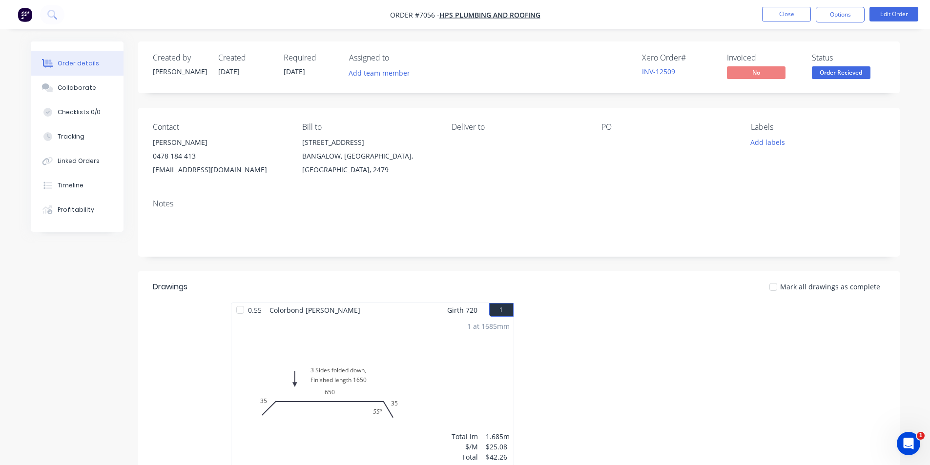
click at [239, 309] on div at bounding box center [240, 310] width 20 height 20
click at [847, 11] on button "Options" at bounding box center [839, 15] width 49 height 16
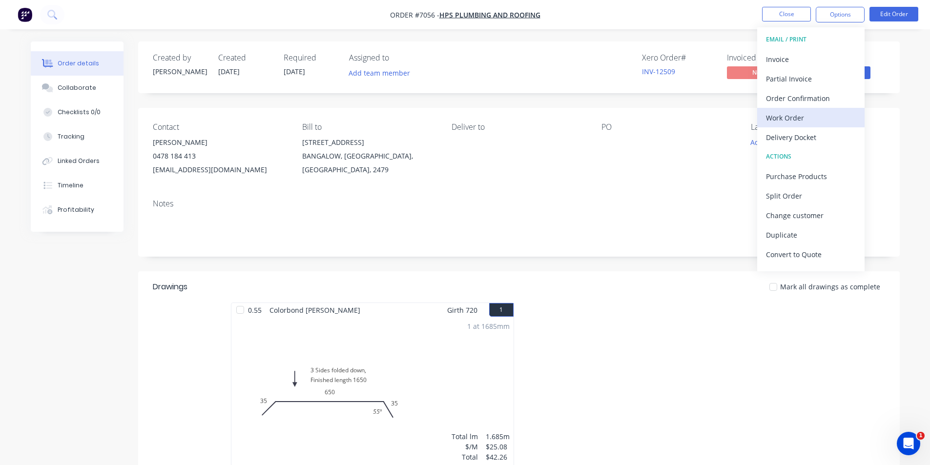
click at [821, 122] on div "Work Order" at bounding box center [811, 118] width 90 height 14
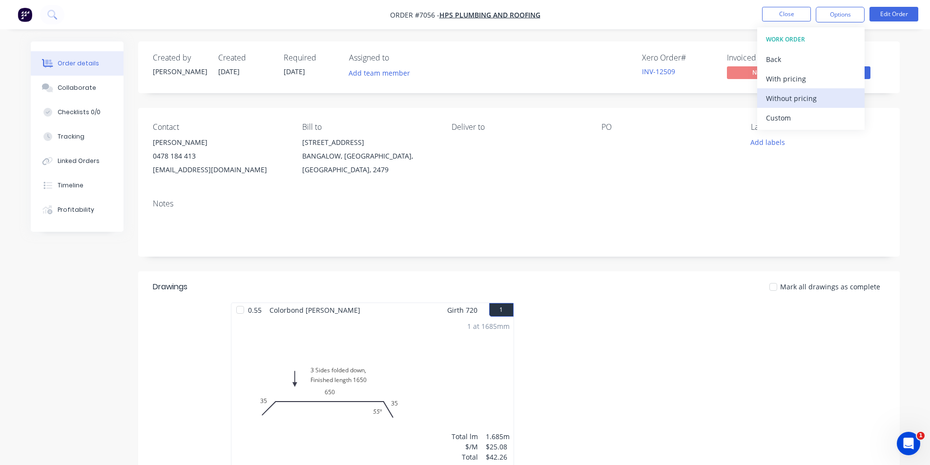
click at [815, 102] on div "Without pricing" at bounding box center [811, 98] width 90 height 14
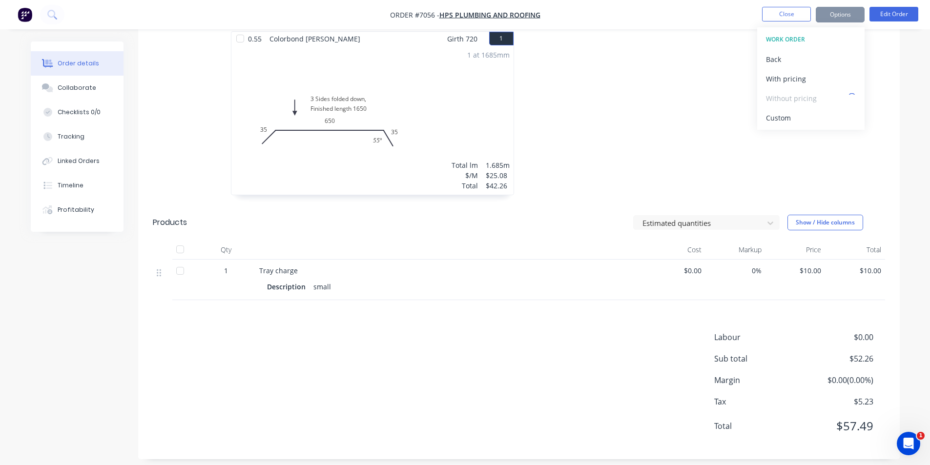
scroll to position [280, 0]
